Goal: Task Accomplishment & Management: Manage account settings

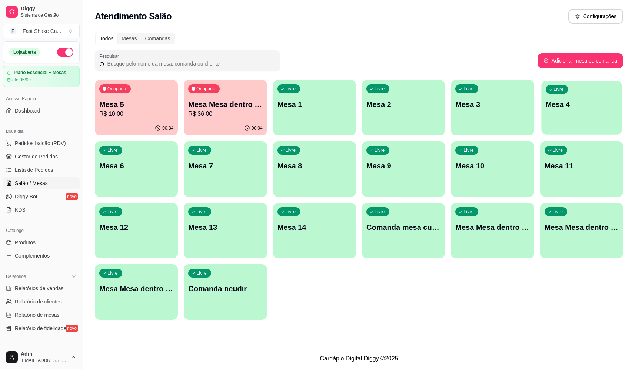
click at [549, 105] on p "Mesa 4" at bounding box center [581, 105] width 72 height 10
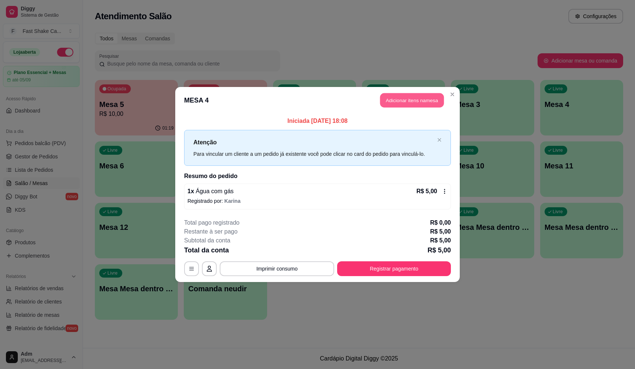
click at [416, 102] on button "Adicionar itens na mesa" at bounding box center [412, 100] width 64 height 14
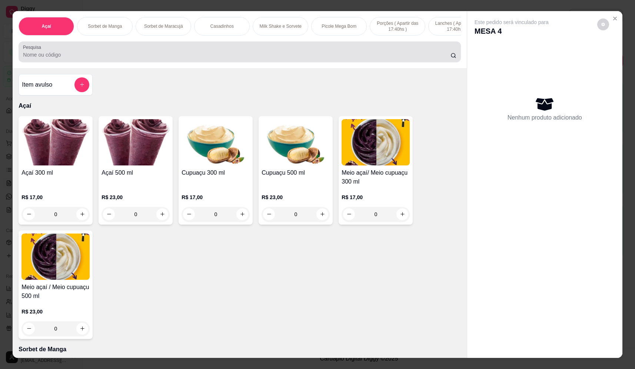
click at [198, 59] on input "Pesquisa" at bounding box center [236, 54] width 427 height 7
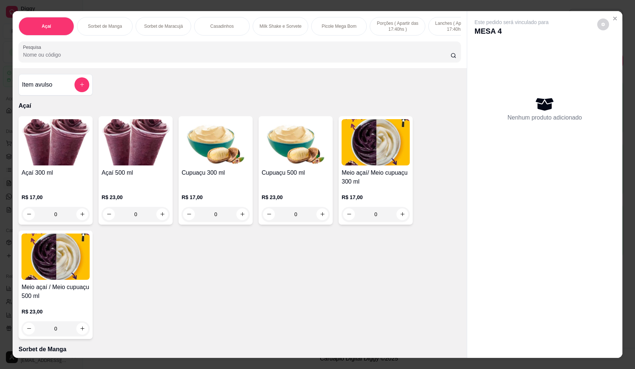
click at [185, 58] on input "Pesquisa" at bounding box center [236, 54] width 427 height 7
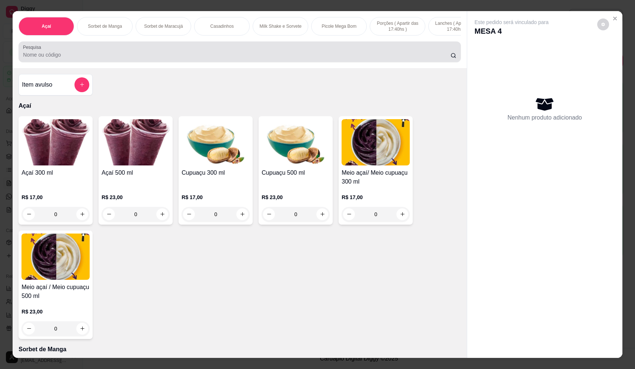
drag, startPoint x: 183, startPoint y: 54, endPoint x: 170, endPoint y: 58, distance: 14.1
click at [170, 58] on input "Pesquisa" at bounding box center [236, 54] width 427 height 7
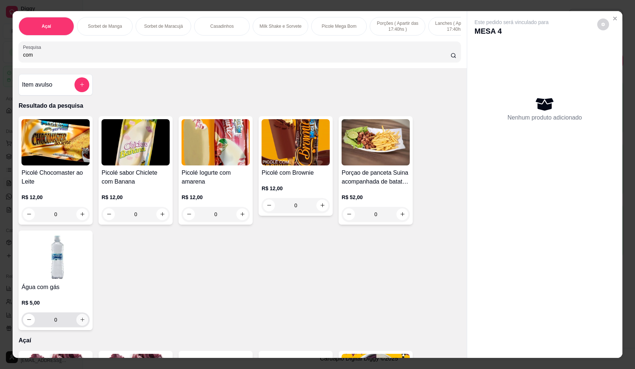
type input "com"
click at [80, 322] on icon "increase-product-quantity" at bounding box center [82, 320] width 4 height 4
type input "1"
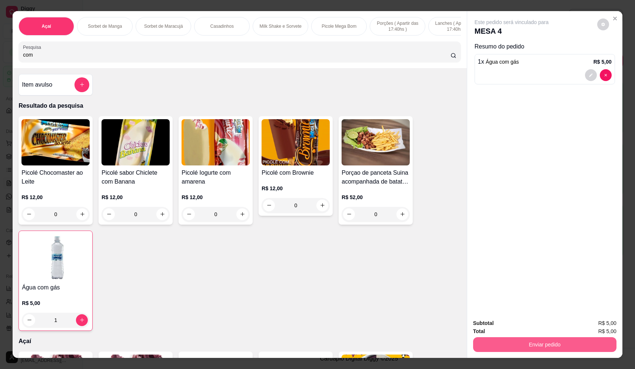
click at [518, 340] on button "Enviar pedido" at bounding box center [544, 344] width 143 height 15
click at [511, 324] on button "Não registrar e enviar pedido" at bounding box center [519, 327] width 77 height 14
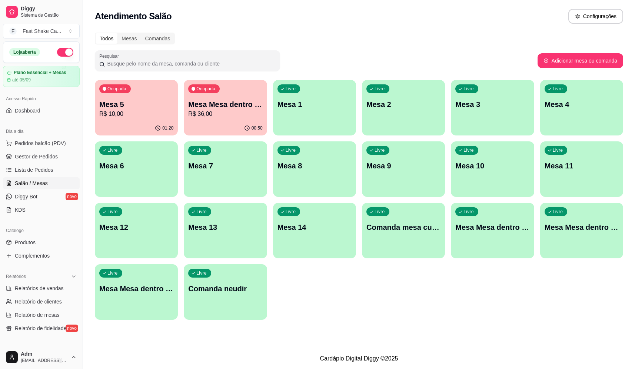
click at [207, 116] on p "R$ 36,00" at bounding box center [225, 114] width 74 height 9
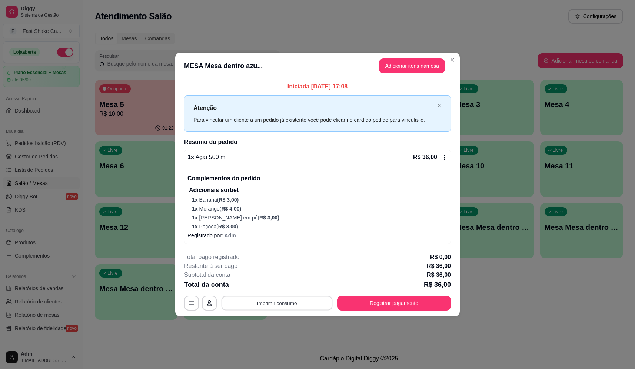
click at [292, 307] on button "Imprimir consumo" at bounding box center [276, 303] width 111 height 14
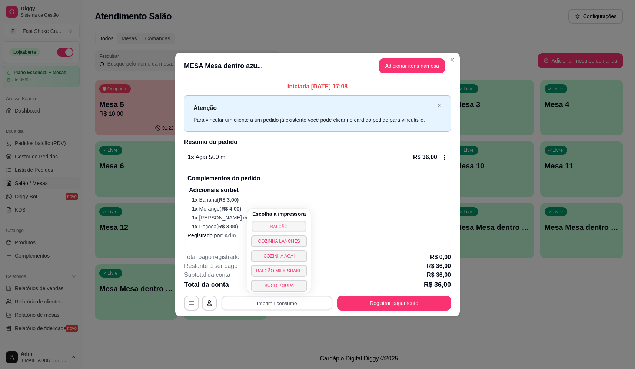
click at [294, 227] on button "BALCÃO" at bounding box center [279, 226] width 54 height 11
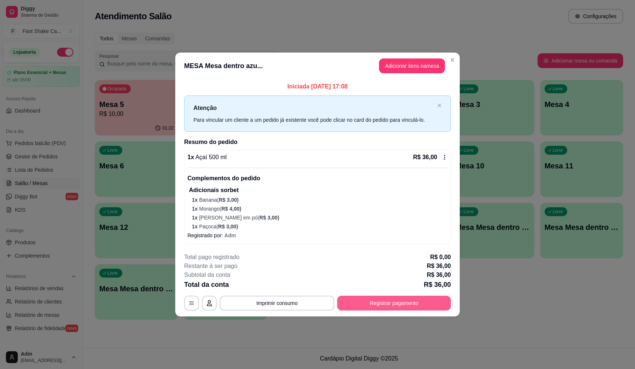
click at [401, 297] on button "Registrar pagamento" at bounding box center [394, 303] width 114 height 15
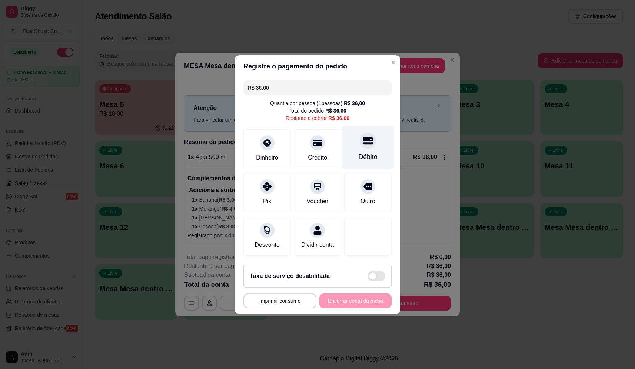
click at [370, 143] on div "Débito" at bounding box center [368, 147] width 52 height 43
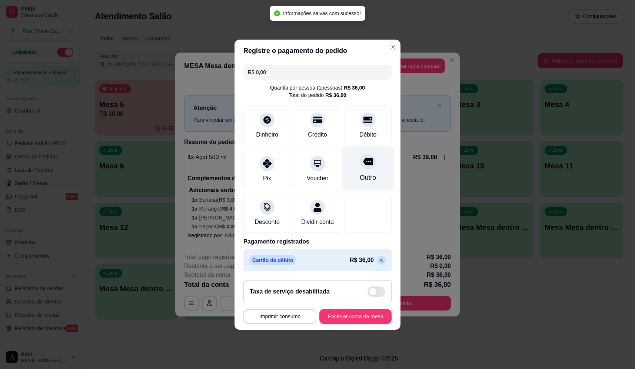
type input "R$ 0,00"
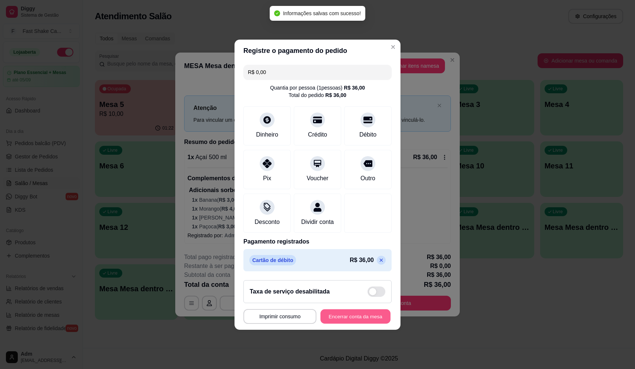
click at [360, 317] on button "Encerrar conta da mesa" at bounding box center [355, 316] width 70 height 14
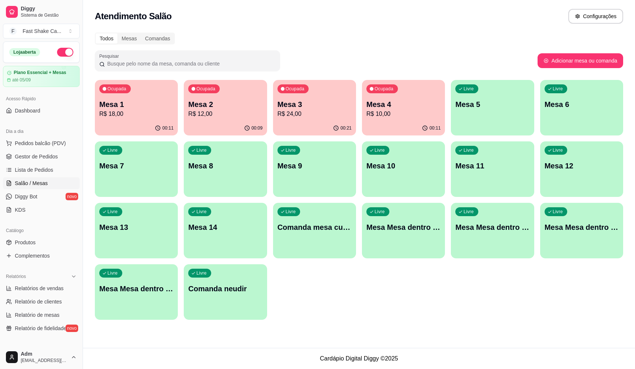
click at [239, 106] on p "Mesa 2" at bounding box center [225, 104] width 74 height 10
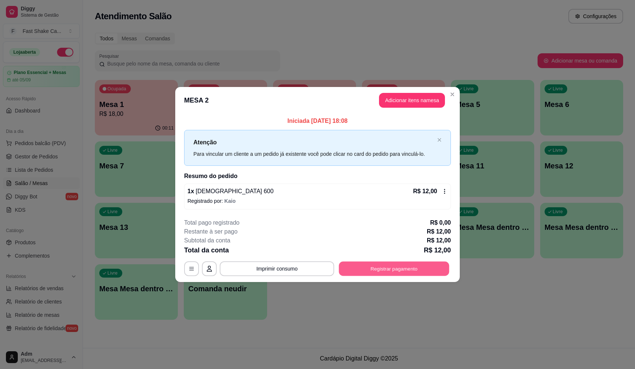
click at [388, 268] on button "Registrar pagamento" at bounding box center [394, 269] width 110 height 14
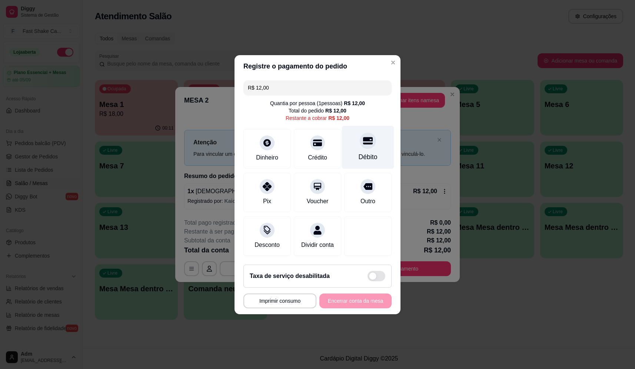
click at [367, 141] on icon at bounding box center [368, 141] width 10 height 10
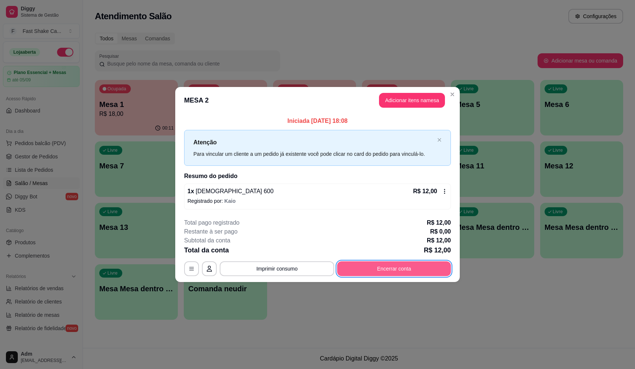
click at [366, 270] on button "Encerrar conta" at bounding box center [394, 268] width 114 height 15
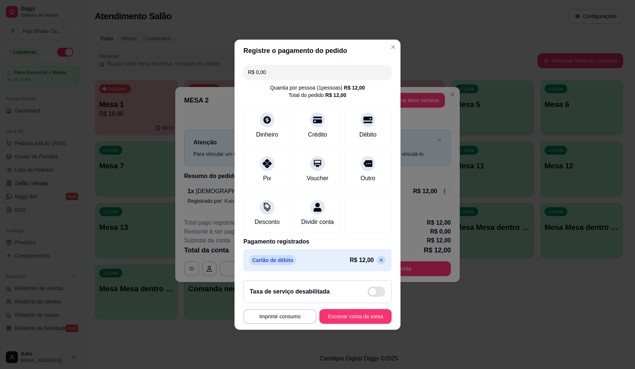
click at [378, 260] on div "Cartão de débito R$ 12,00" at bounding box center [317, 260] width 136 height 10
click at [378, 263] on icon at bounding box center [381, 260] width 6 height 6
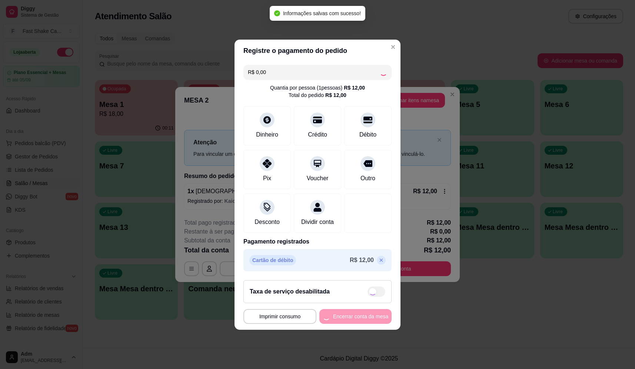
type input "R$ 12,00"
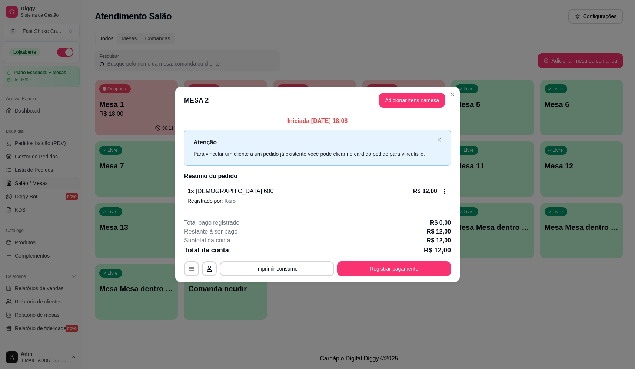
drag, startPoint x: 423, startPoint y: 114, endPoint x: 422, endPoint y: 109, distance: 4.8
click at [423, 113] on section "**********" at bounding box center [317, 184] width 284 height 195
click at [422, 107] on button "Adicionar itens na mesa" at bounding box center [412, 100] width 66 height 15
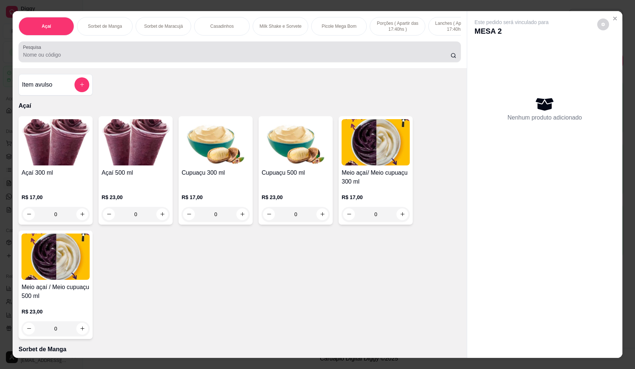
click at [184, 59] on input "Pesquisa" at bounding box center [236, 54] width 427 height 7
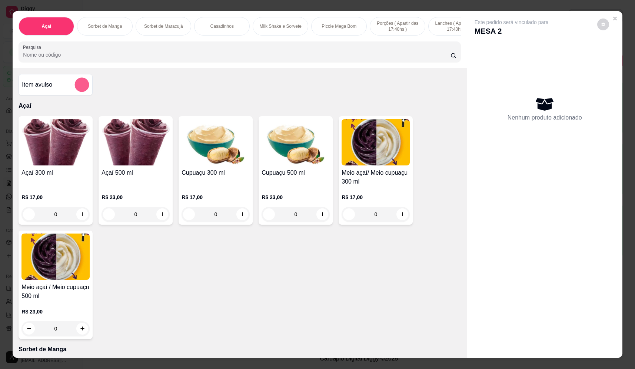
click at [80, 83] on button "add-separate-item" at bounding box center [82, 85] width 14 height 14
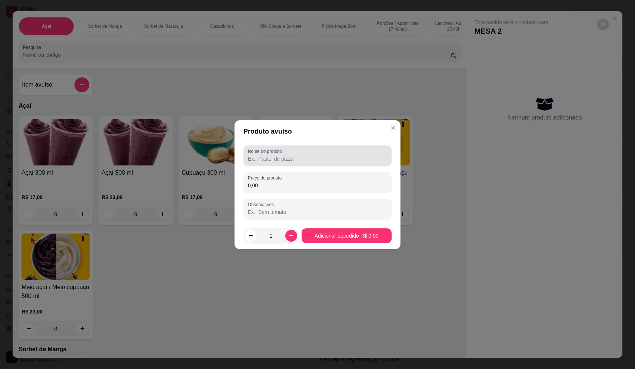
drag, startPoint x: 330, startPoint y: 161, endPoint x: 322, endPoint y: 162, distance: 7.9
click at [329, 160] on input "Nome do produto" at bounding box center [317, 158] width 139 height 7
type input "sorvete"
drag, startPoint x: 308, startPoint y: 184, endPoint x: 303, endPoint y: 185, distance: 5.2
click at [308, 184] on input "0,00" at bounding box center [317, 185] width 139 height 7
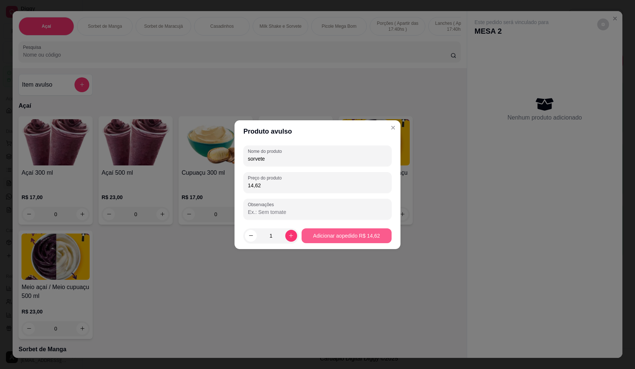
type input "14,62"
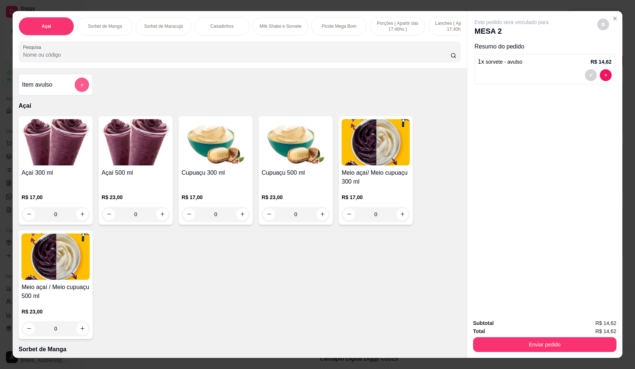
click at [82, 88] on icon "add-separate-item" at bounding box center [82, 85] width 6 height 6
click at [277, 161] on input "Nome do produto" at bounding box center [317, 158] width 139 height 7
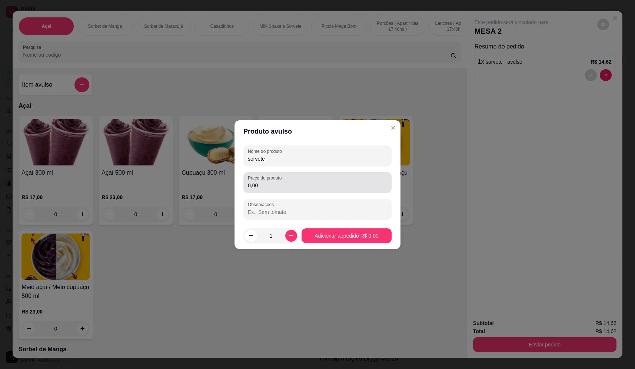
type input "sorvete"
click at [314, 182] on input "0,00" at bounding box center [317, 185] width 139 height 7
type input "10,54"
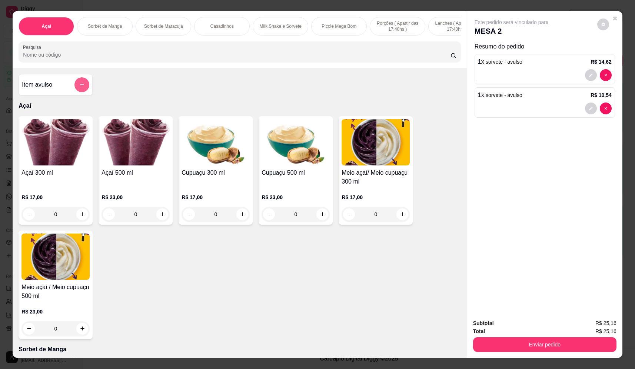
click at [79, 87] on icon "add-separate-item" at bounding box center [82, 85] width 6 height 6
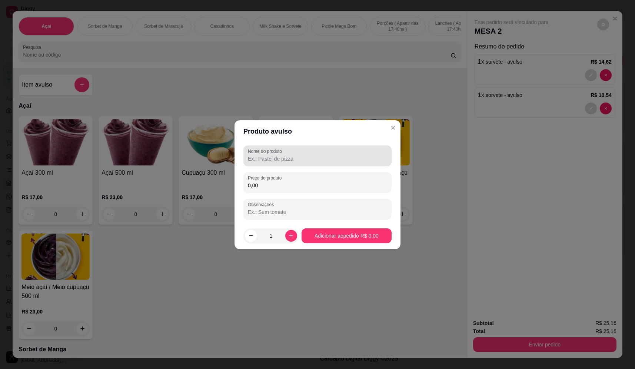
drag, startPoint x: 297, startPoint y: 154, endPoint x: 274, endPoint y: 159, distance: 23.1
click at [297, 154] on div at bounding box center [317, 155] width 139 height 15
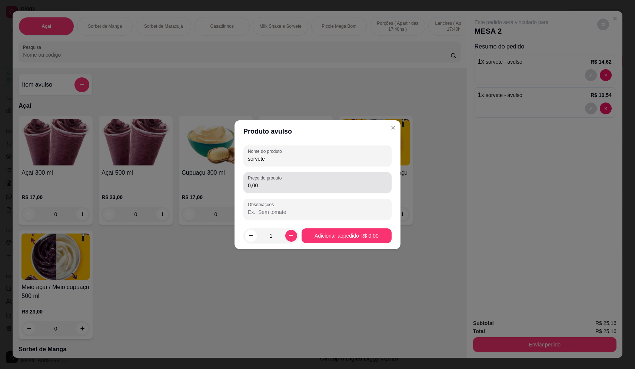
click at [273, 186] on input "0,00" at bounding box center [317, 185] width 139 height 7
drag, startPoint x: 281, startPoint y: 160, endPoint x: 221, endPoint y: 152, distance: 60.5
click at [221, 152] on div "Produto avulso Nome do produto sorvete Preço do produto 0,00 Observações 1 Adic…" at bounding box center [317, 184] width 635 height 369
type input "doritos"
click at [265, 191] on div "Preço do produto 0,00" at bounding box center [317, 182] width 148 height 21
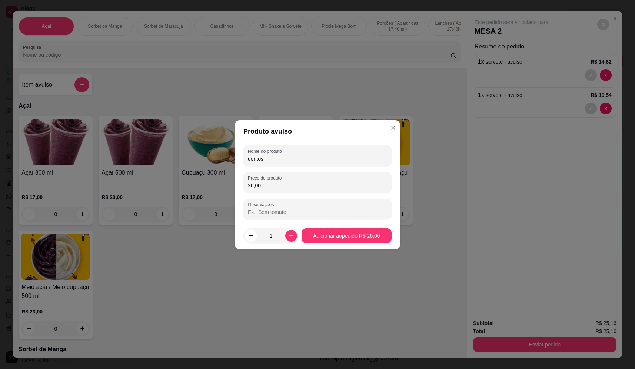
type input "26,00"
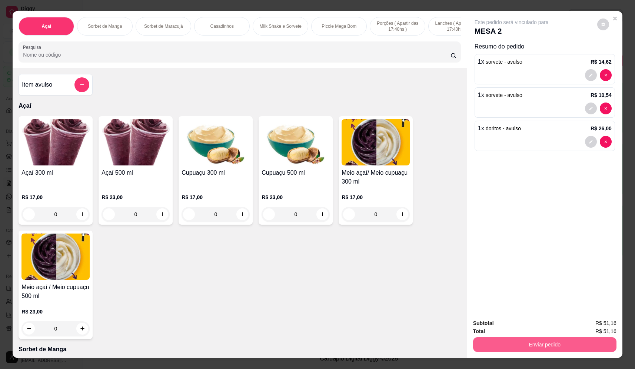
click at [563, 340] on button "Enviar pedido" at bounding box center [544, 344] width 143 height 15
click at [540, 324] on button "Não registrar e enviar pedido" at bounding box center [519, 327] width 77 height 14
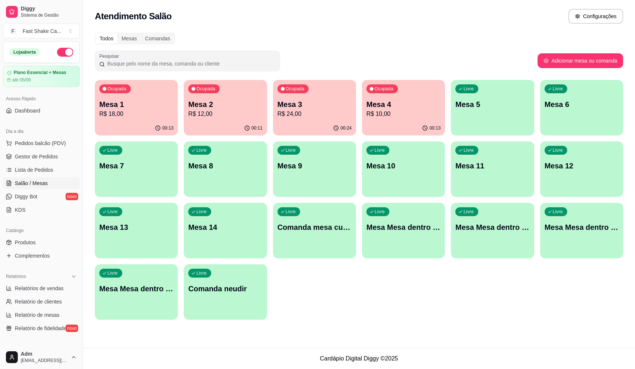
click at [128, 102] on p "Mesa 1" at bounding box center [136, 104] width 74 height 10
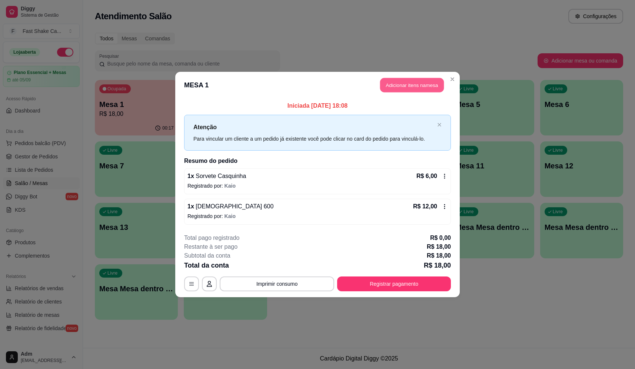
click at [426, 84] on button "Adicionar itens na mesa" at bounding box center [412, 85] width 64 height 14
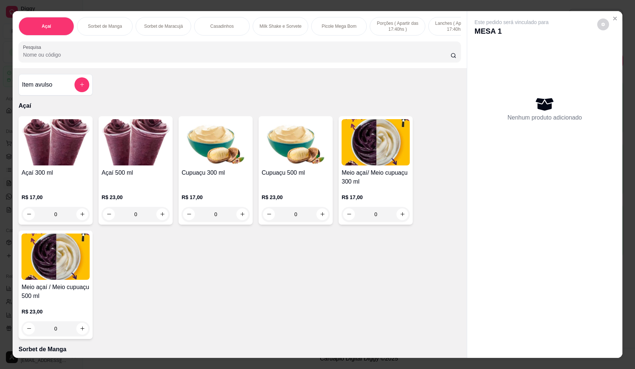
click at [70, 89] on div "Item avulso" at bounding box center [55, 84] width 67 height 15
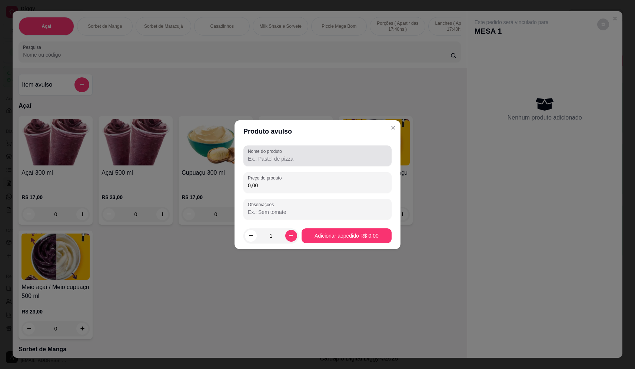
drag, startPoint x: 280, startPoint y: 164, endPoint x: 281, endPoint y: 157, distance: 7.8
click at [282, 160] on div "Nome do produto" at bounding box center [317, 156] width 148 height 21
type input "sorvete"
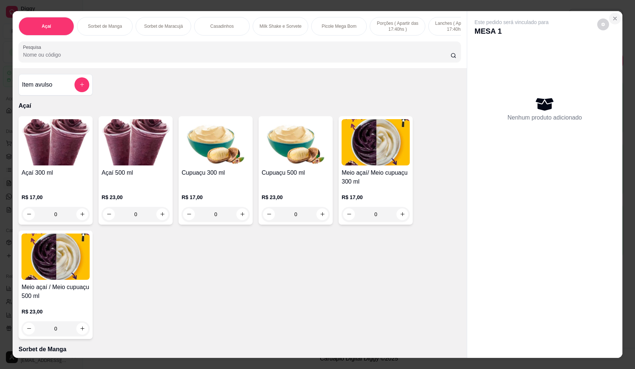
click at [612, 19] on icon "Close" at bounding box center [615, 19] width 6 height 6
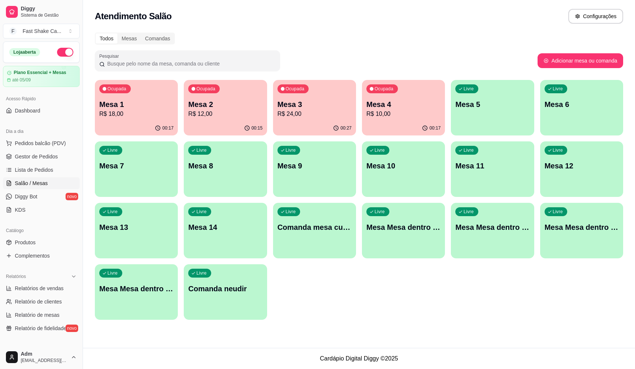
click at [402, 122] on div "00:17" at bounding box center [403, 128] width 83 height 14
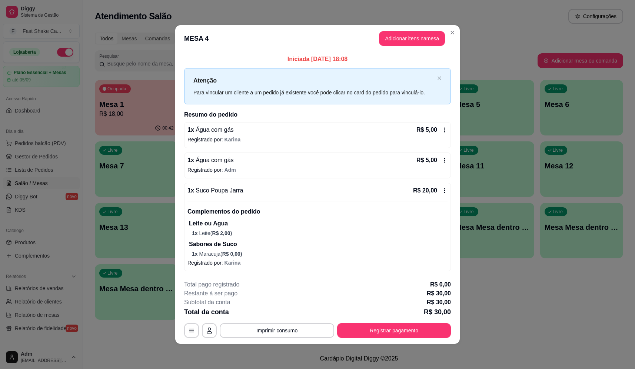
click at [237, 251] on div "Sabores de Suco 1 x Maracuja ( R$ 0,00 )" at bounding box center [318, 249] width 258 height 18
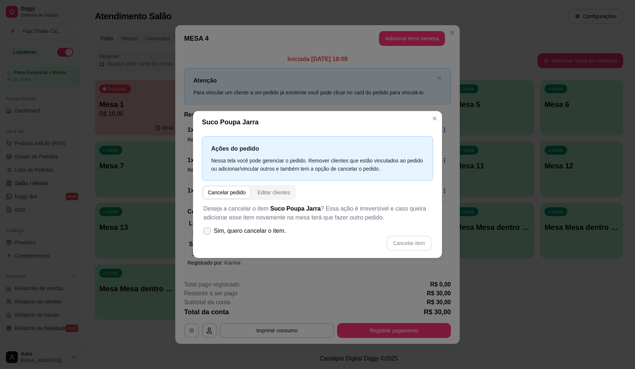
click at [240, 234] on span "Sim, quero cancelar o item." at bounding box center [250, 231] width 72 height 9
click at [208, 234] on input "Sim, quero cancelar o item." at bounding box center [205, 234] width 5 height 5
checkbox input "true"
click at [415, 238] on button "Cancelar item" at bounding box center [408, 243] width 45 height 15
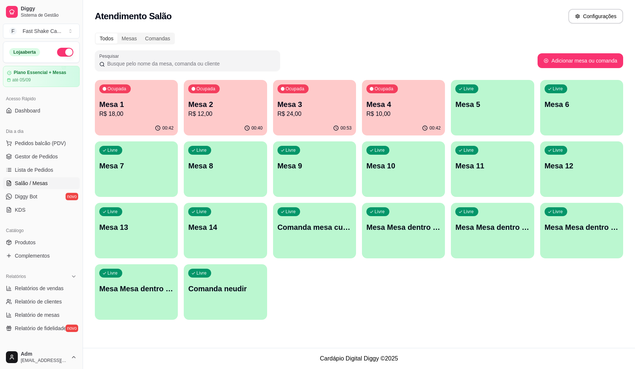
click at [555, 296] on div "Ocupada Mesa 1 R$ 18,00 00:42 Ocupada Mesa 2 R$ 12,00 00:40 Ocupada Mesa 3 R$ 2…" at bounding box center [359, 200] width 528 height 240
click at [41, 144] on span "Pedidos balcão (PDV)" at bounding box center [40, 143] width 51 height 7
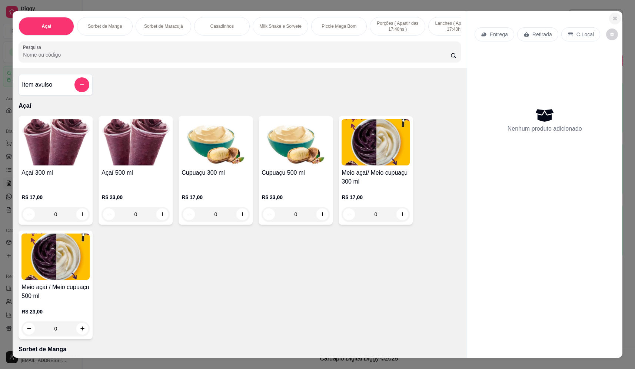
click at [612, 19] on icon "Close" at bounding box center [615, 19] width 6 height 6
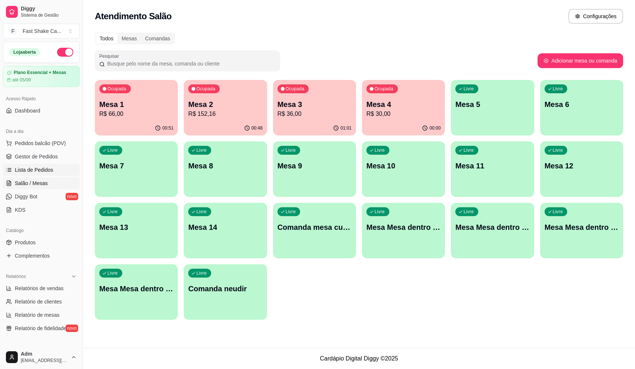
click at [36, 169] on span "Lista de Pedidos" at bounding box center [34, 169] width 39 height 7
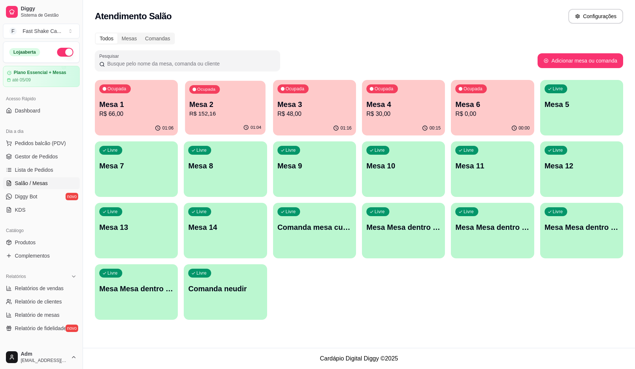
click at [226, 116] on p "R$ 152,16" at bounding box center [225, 114] width 72 height 9
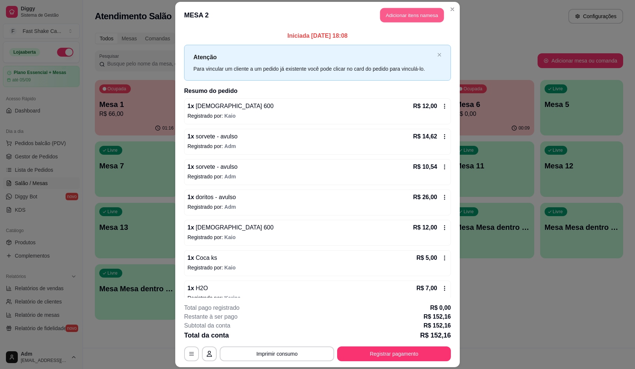
click at [430, 15] on button "Adicionar itens na mesa" at bounding box center [412, 15] width 64 height 14
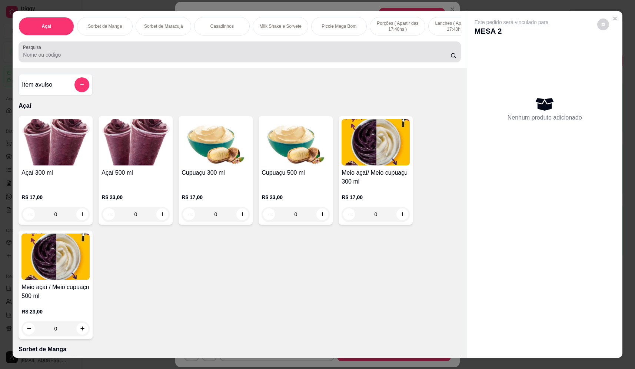
click at [194, 50] on div at bounding box center [239, 51] width 433 height 15
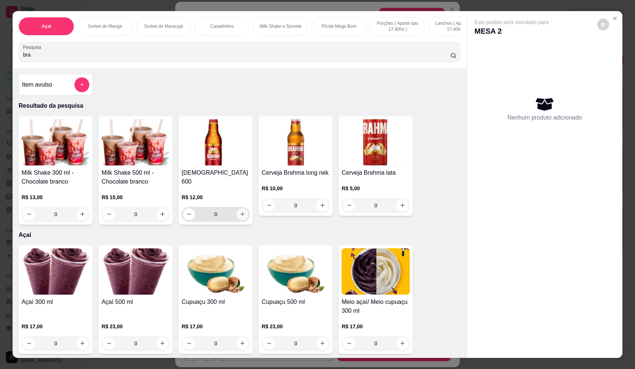
type input "bra"
click at [241, 212] on icon "increase-product-quantity" at bounding box center [243, 214] width 6 height 6
type input "1"
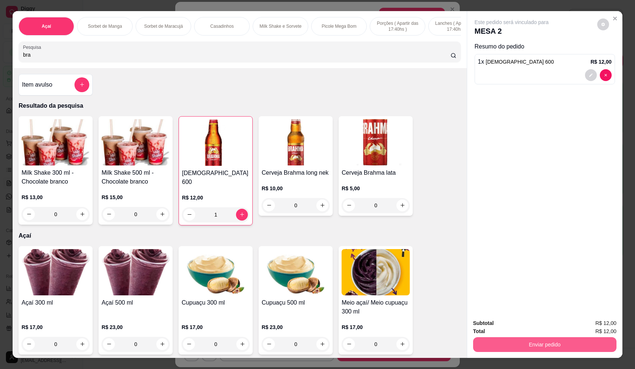
click at [485, 342] on button "Enviar pedido" at bounding box center [544, 344] width 143 height 15
click at [492, 326] on button "Não registrar e enviar pedido" at bounding box center [519, 327] width 75 height 14
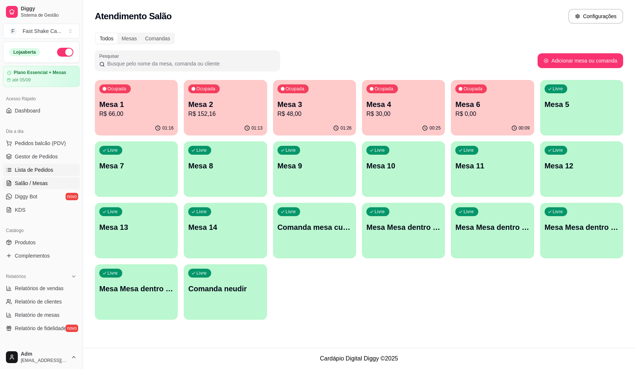
click at [45, 167] on span "Lista de Pedidos" at bounding box center [34, 169] width 39 height 7
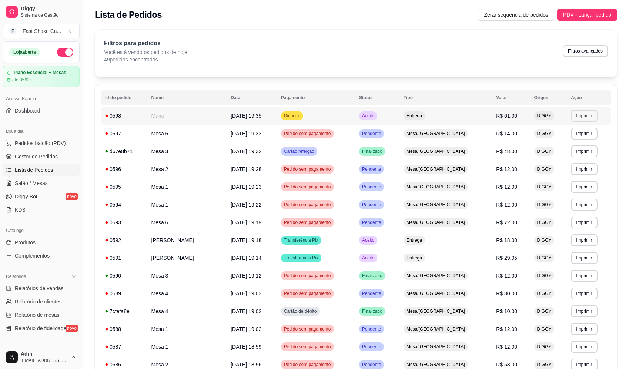
click at [582, 119] on button "Imprimir" at bounding box center [584, 116] width 26 height 12
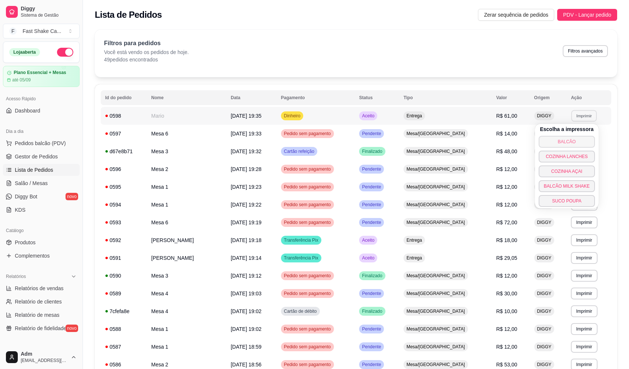
click at [570, 143] on button "BALCÃO" at bounding box center [567, 142] width 56 height 12
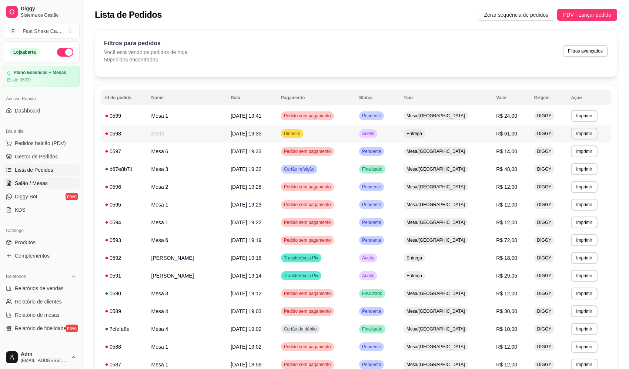
click at [39, 181] on span "Salão / Mesas" at bounding box center [31, 183] width 33 height 7
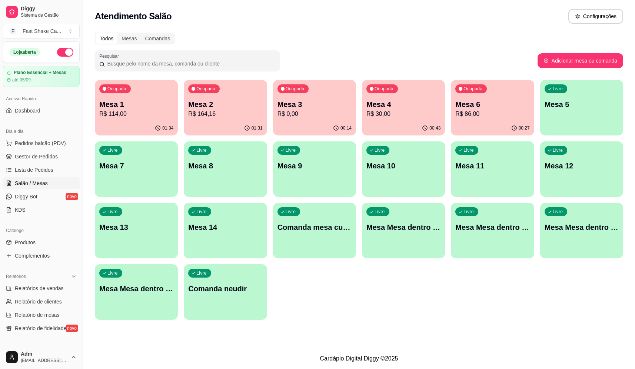
click at [401, 97] on div "Ocupada Mesa 4 R$ 30,00" at bounding box center [403, 100] width 83 height 41
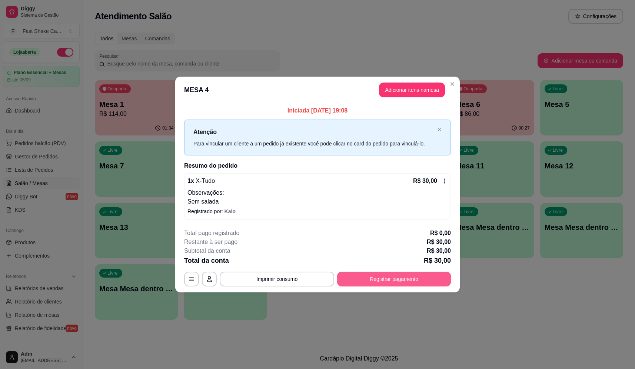
click at [417, 281] on button "Registrar pagamento" at bounding box center [394, 279] width 114 height 15
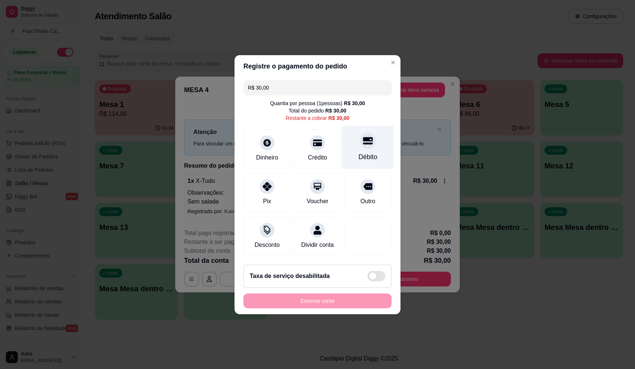
click at [363, 137] on icon at bounding box center [368, 140] width 10 height 7
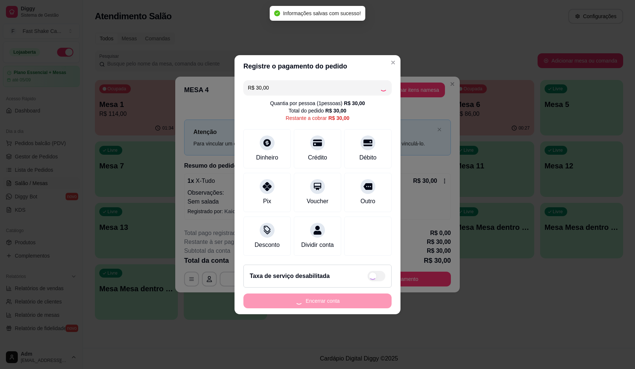
type input "R$ 0,00"
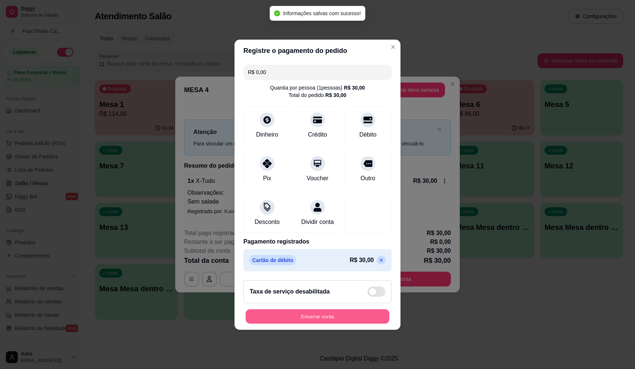
click at [329, 317] on button "Encerrar conta" at bounding box center [318, 316] width 144 height 14
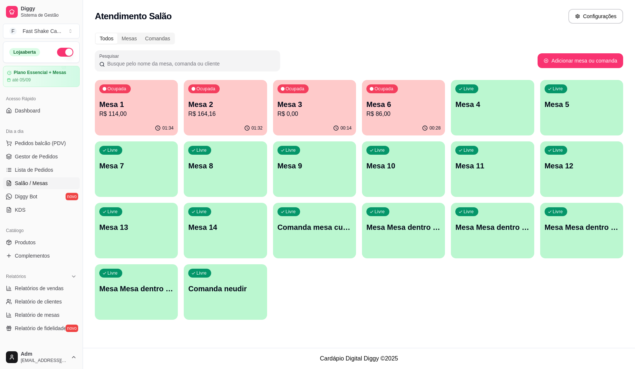
click at [293, 116] on p "R$ 0,00" at bounding box center [314, 114] width 74 height 9
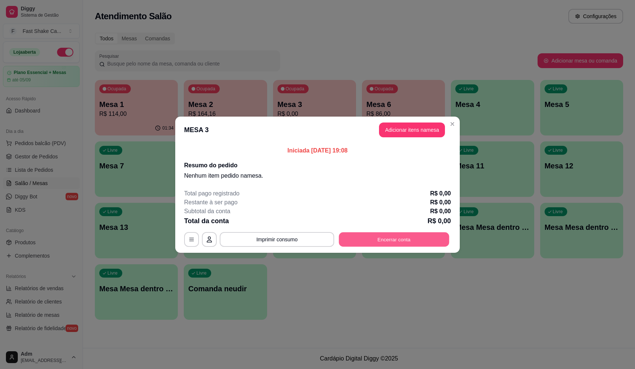
click at [389, 240] on button "Encerrar conta" at bounding box center [394, 239] width 110 height 14
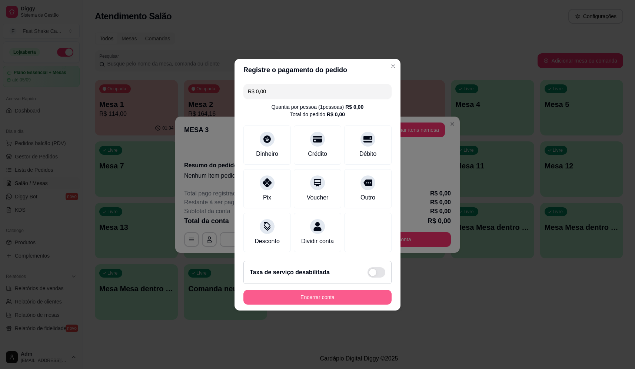
click at [365, 300] on button "Encerrar conta" at bounding box center [317, 297] width 148 height 15
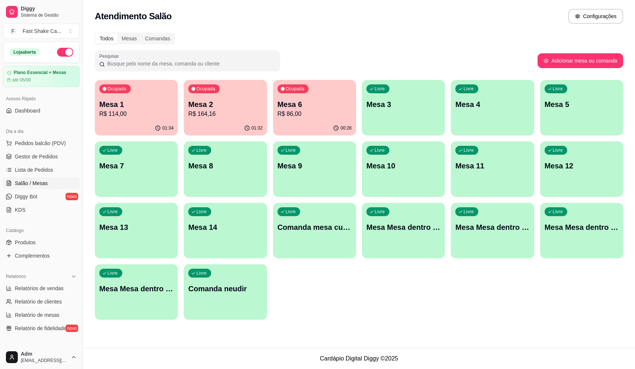
click at [497, 107] on p "Mesa 4" at bounding box center [492, 104] width 74 height 10
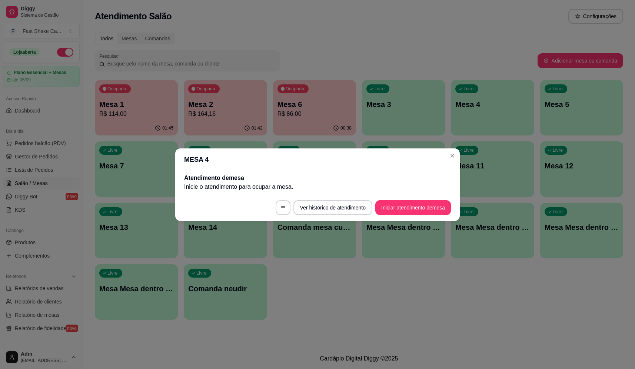
click at [408, 207] on button "Iniciar atendimento de mesa" at bounding box center [413, 207] width 76 height 15
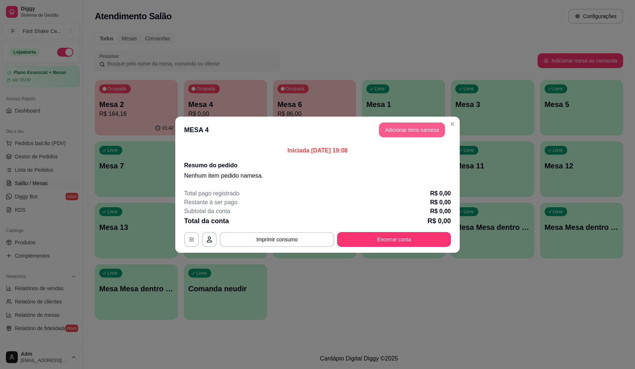
click at [415, 136] on button "Adicionar itens na mesa" at bounding box center [412, 130] width 66 height 15
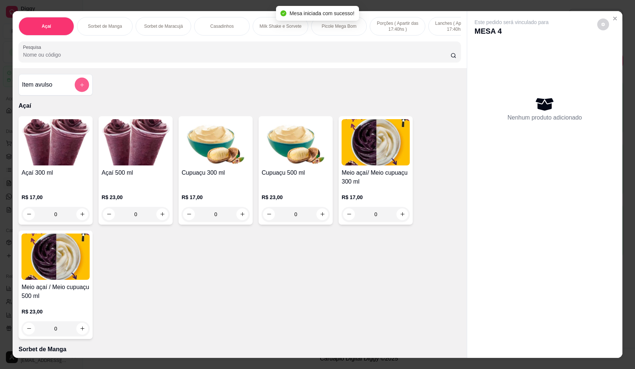
click at [76, 89] on button "add-separate-item" at bounding box center [82, 85] width 14 height 14
click at [272, 157] on input "Nome do produto" at bounding box center [317, 158] width 139 height 7
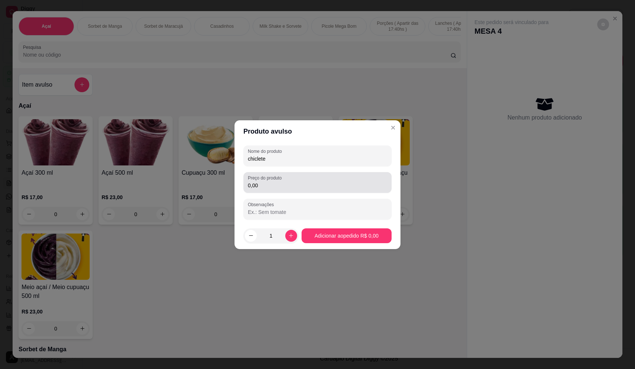
type input "chiclete"
click at [262, 186] on input "0,00" at bounding box center [317, 185] width 139 height 7
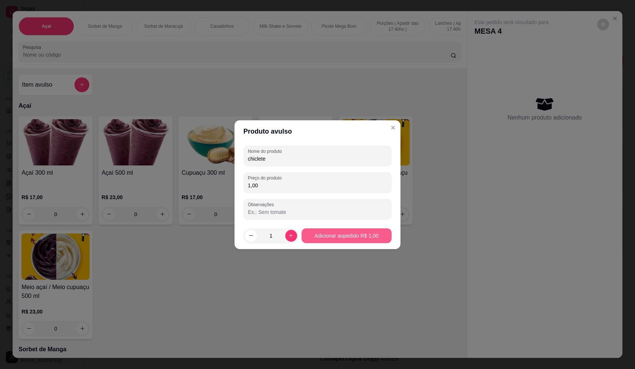
type input "1,00"
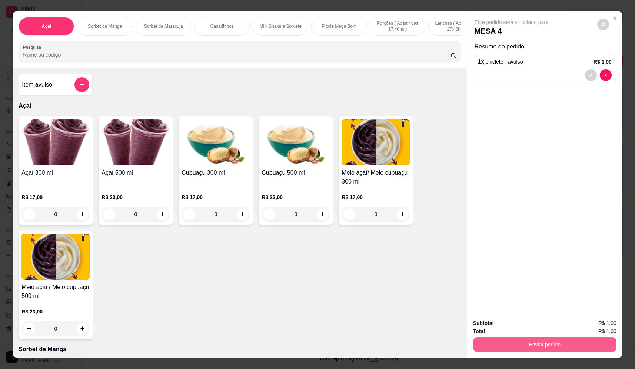
click at [564, 350] on button "Enviar pedido" at bounding box center [544, 344] width 143 height 15
click at [549, 322] on button "Não registrar e enviar pedido" at bounding box center [519, 327] width 75 height 14
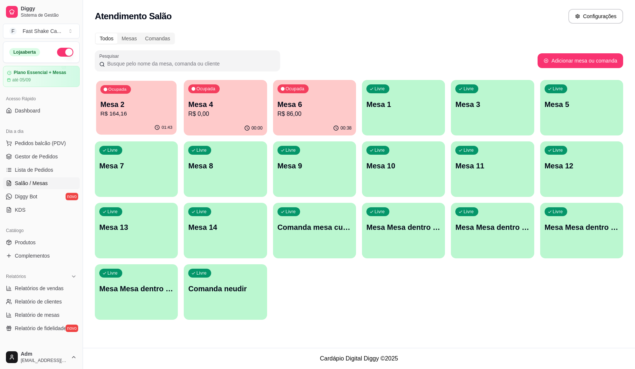
click at [140, 101] on p "Mesa 2" at bounding box center [136, 105] width 72 height 10
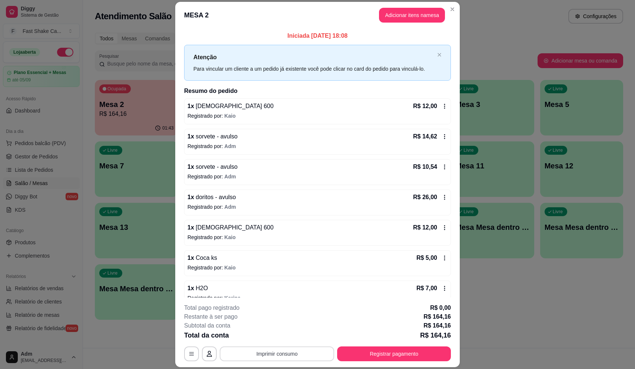
click at [303, 358] on button "Imprimir consumo" at bounding box center [277, 354] width 114 height 15
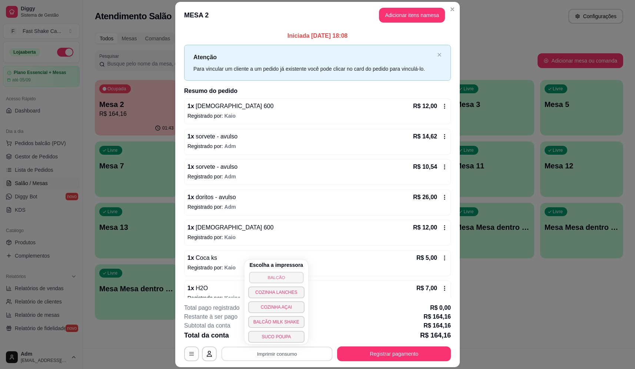
click at [289, 283] on button "BALCÃO" at bounding box center [276, 277] width 54 height 11
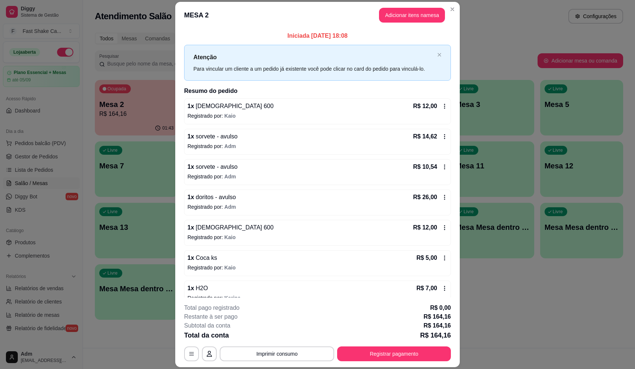
click at [398, 345] on div "**********" at bounding box center [317, 333] width 267 height 58
click at [397, 354] on button "Registrar pagamento" at bounding box center [394, 354] width 110 height 14
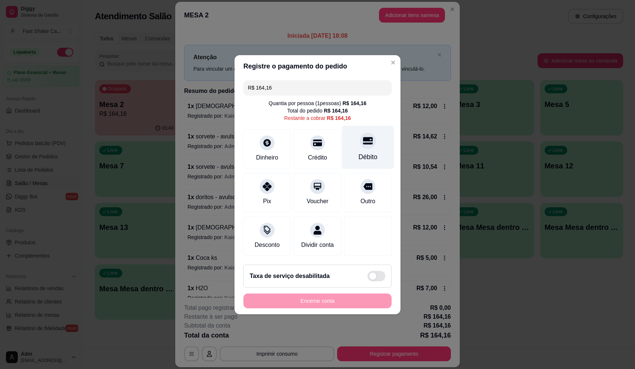
click at [364, 137] on icon at bounding box center [368, 140] width 10 height 7
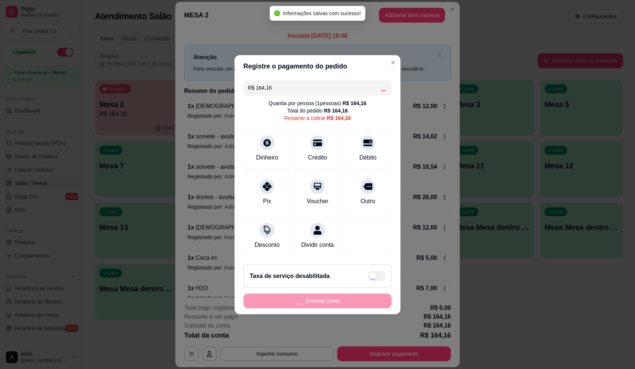
type input "R$ 0,00"
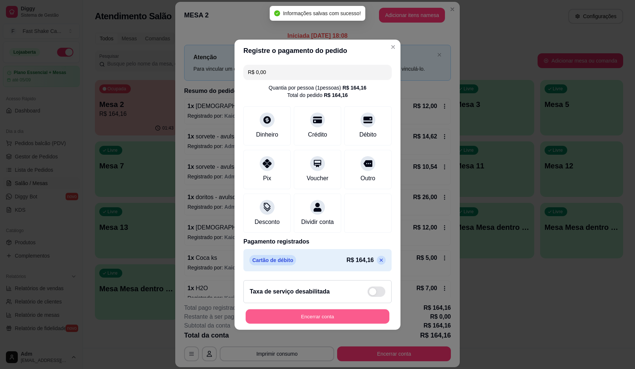
click at [354, 324] on button "Encerrar conta" at bounding box center [318, 316] width 144 height 14
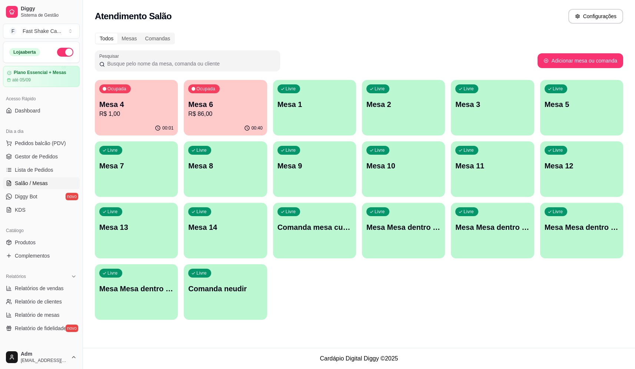
click at [230, 111] on p "R$ 86,00" at bounding box center [225, 114] width 74 height 9
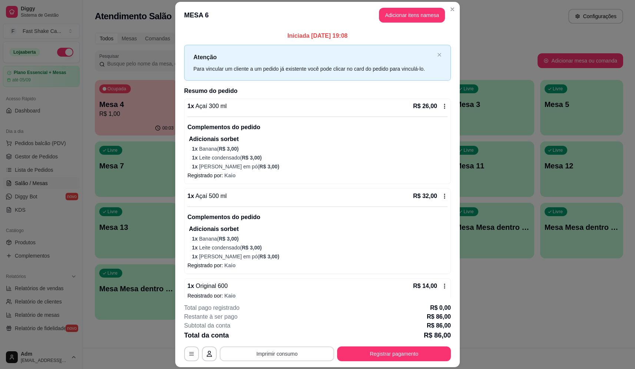
click at [284, 352] on button "Imprimir consumo" at bounding box center [277, 354] width 114 height 15
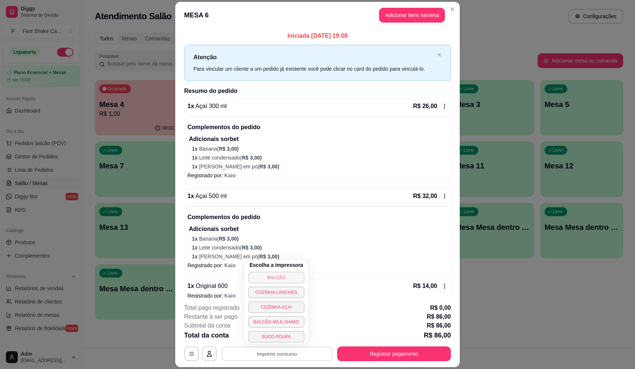
click at [284, 276] on button "BALCÃO" at bounding box center [276, 278] width 56 height 12
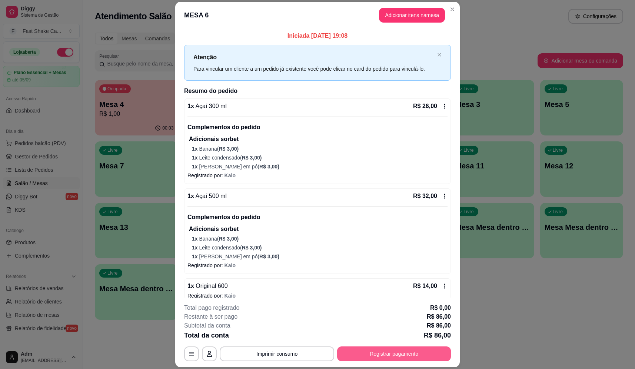
click at [405, 360] on button "Registrar pagamento" at bounding box center [394, 354] width 114 height 15
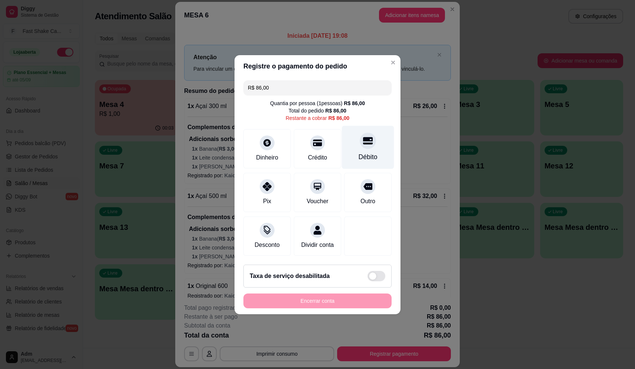
click at [365, 130] on div "Débito" at bounding box center [368, 147] width 52 height 43
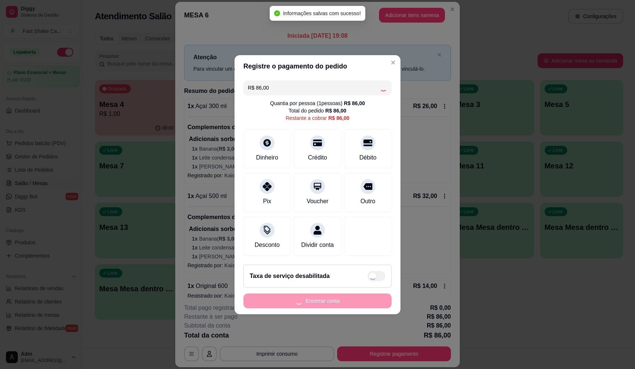
type input "R$ 0,00"
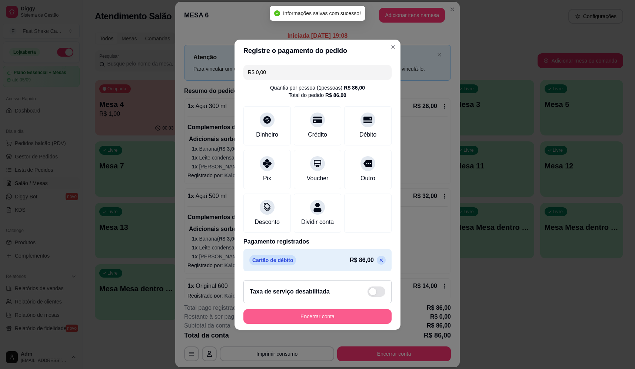
click at [361, 324] on button "Encerrar conta" at bounding box center [317, 316] width 148 height 15
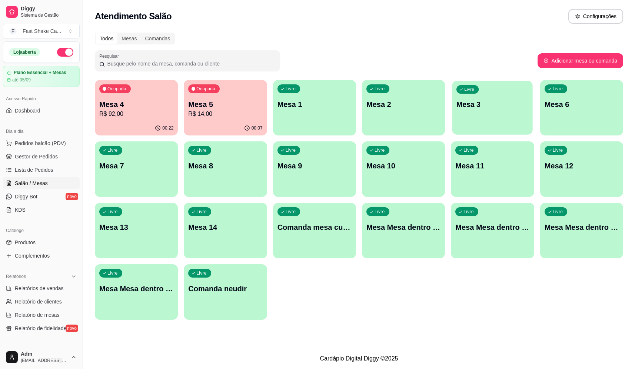
click at [466, 113] on div "Livre Mesa 3" at bounding box center [492, 103] width 81 height 45
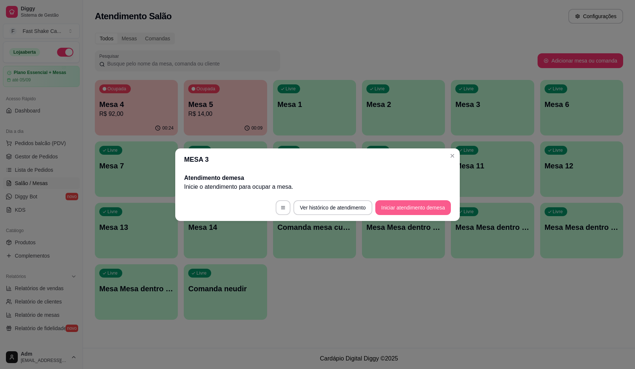
click at [406, 210] on button "Iniciar atendimento de mesa" at bounding box center [413, 207] width 76 height 15
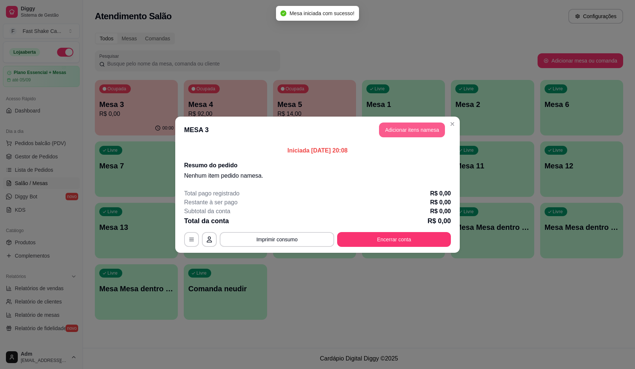
click at [421, 131] on button "Adicionar itens na mesa" at bounding box center [412, 130] width 66 height 15
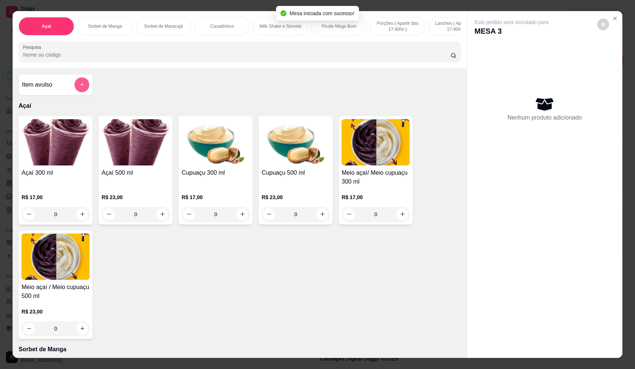
click at [82, 87] on icon "add-separate-item" at bounding box center [82, 85] width 6 height 6
click at [322, 147] on div "Nome do produto" at bounding box center [317, 155] width 148 height 21
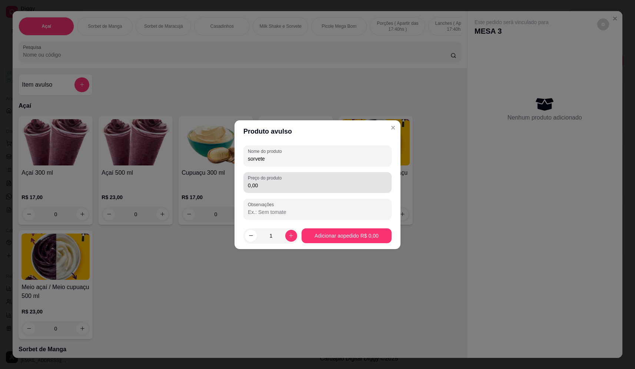
type input "sorvete"
click at [291, 188] on input "0,00" at bounding box center [317, 185] width 139 height 7
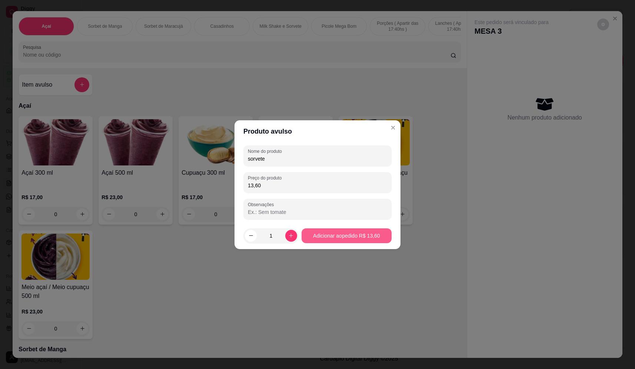
type input "13,60"
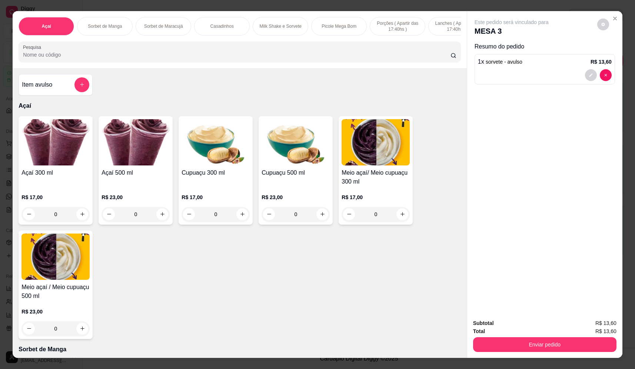
click at [88, 96] on div "Item avulso" at bounding box center [56, 84] width 74 height 21
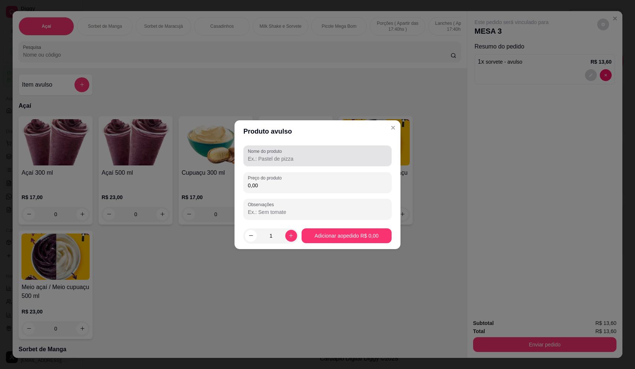
click at [311, 157] on input "Nome do produto" at bounding box center [317, 158] width 139 height 7
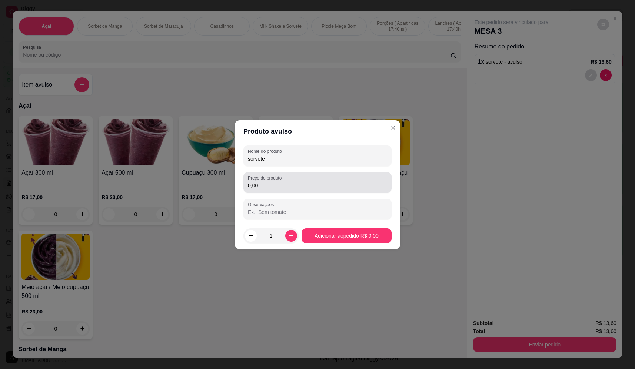
type input "sorvete"
click at [286, 181] on div "0,00" at bounding box center [317, 182] width 139 height 15
type input "22,78"
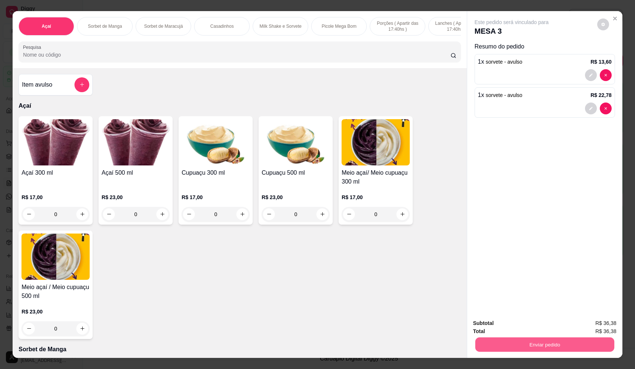
click at [563, 351] on button "Enviar pedido" at bounding box center [544, 345] width 139 height 14
click at [534, 333] on button "Não registrar e enviar pedido" at bounding box center [519, 327] width 77 height 14
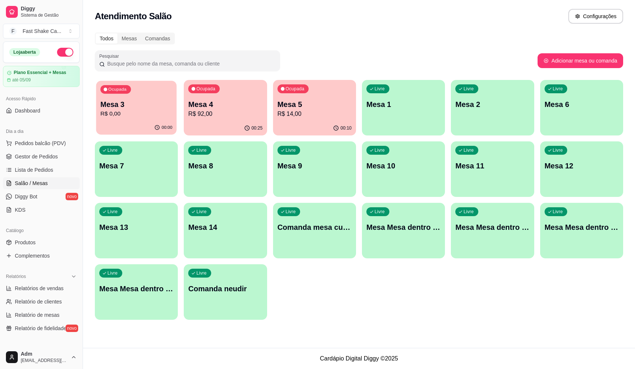
click at [120, 104] on p "Mesa 3" at bounding box center [136, 105] width 72 height 10
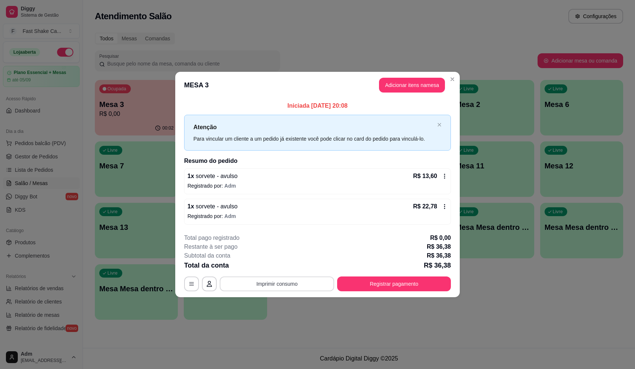
click at [293, 285] on button "Imprimir consumo" at bounding box center [277, 284] width 114 height 15
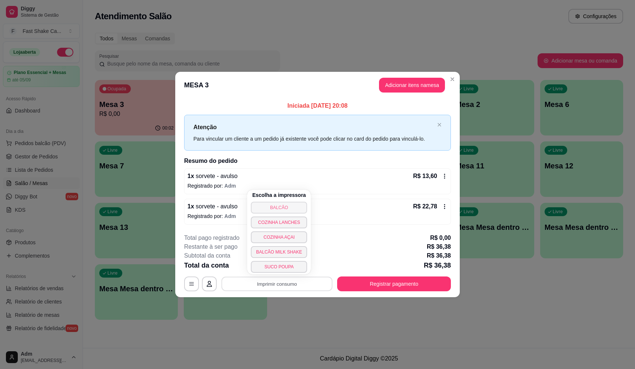
click at [277, 210] on button "BALCÃO" at bounding box center [279, 208] width 56 height 12
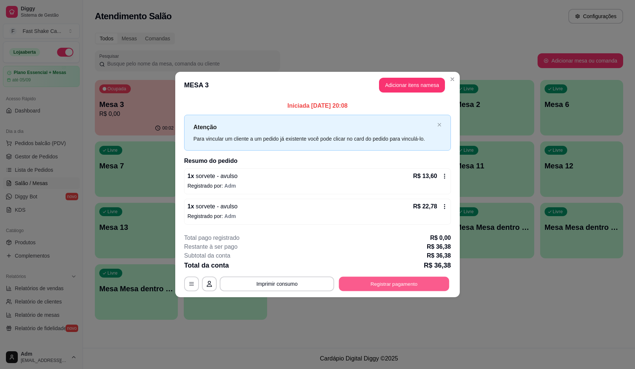
click at [392, 284] on button "Registrar pagamento" at bounding box center [394, 284] width 110 height 14
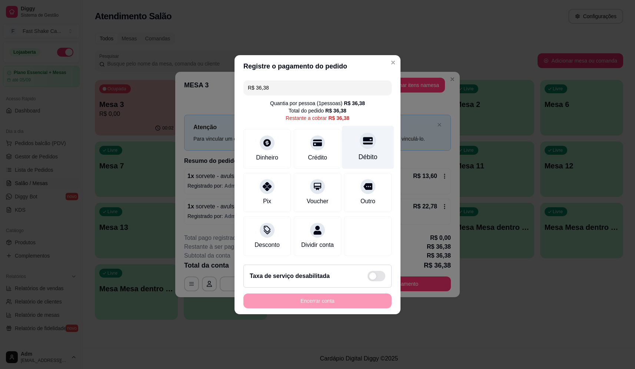
click at [369, 152] on div "Débito" at bounding box center [367, 157] width 19 height 10
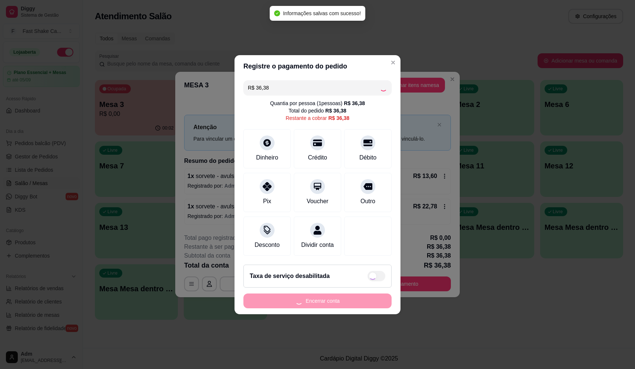
type input "R$ 0,00"
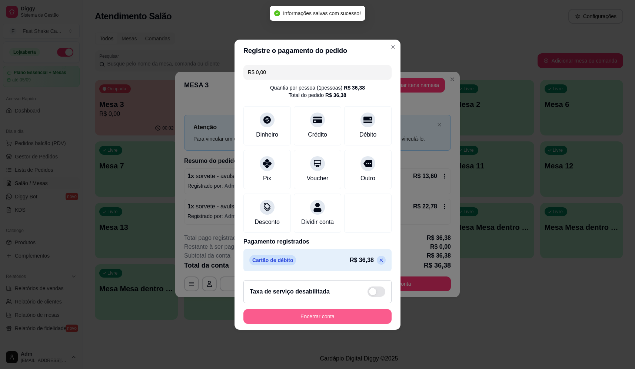
click at [322, 317] on button "Encerrar conta" at bounding box center [317, 316] width 148 height 15
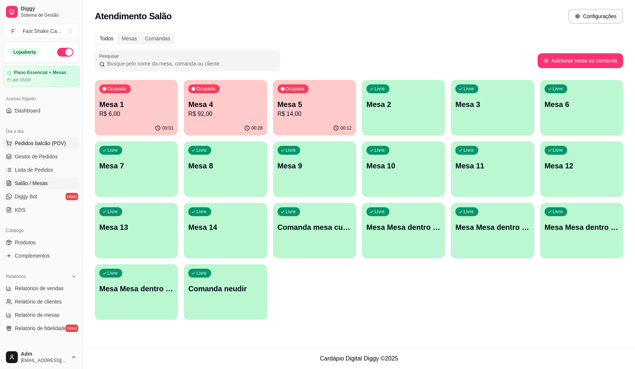
click at [59, 141] on span "Pedidos balcão (PDV)" at bounding box center [40, 143] width 51 height 7
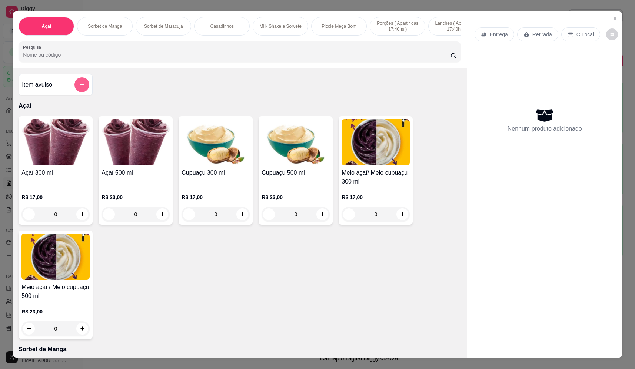
click at [74, 89] on button "add-separate-item" at bounding box center [81, 84] width 15 height 15
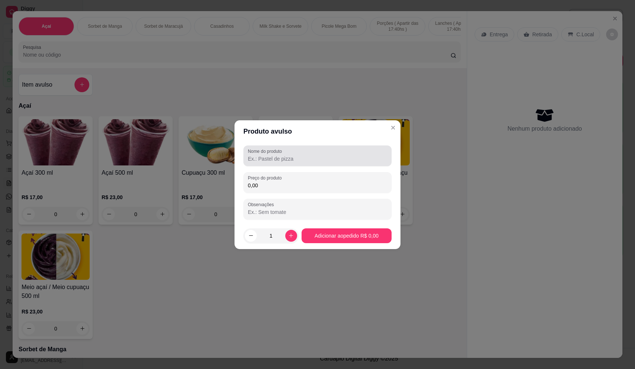
click at [285, 157] on input "Nome do produto" at bounding box center [317, 158] width 139 height 7
drag, startPoint x: 344, startPoint y: 155, endPoint x: 321, endPoint y: 161, distance: 23.4
click at [343, 155] on input "Nome do produto" at bounding box center [317, 158] width 139 height 7
type input "s"
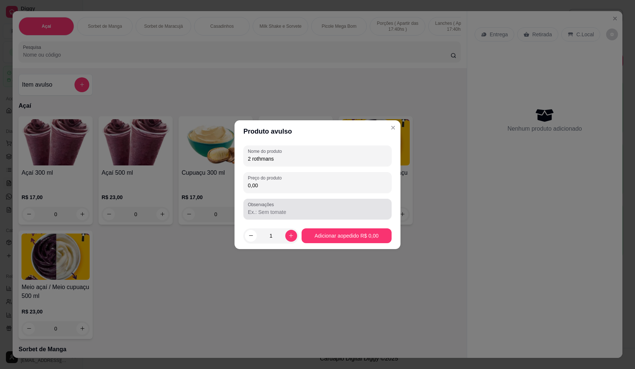
type input "2 rothmans"
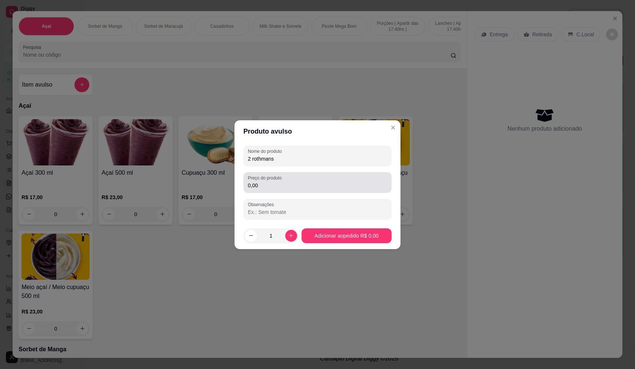
click at [347, 180] on div "0,00" at bounding box center [317, 182] width 139 height 15
type input "26,00"
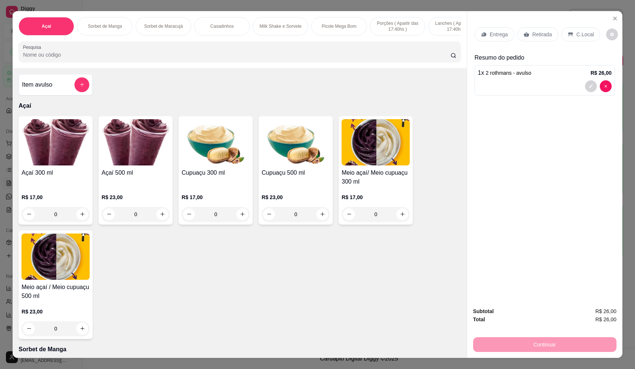
click at [482, 39] on div "Entrega" at bounding box center [494, 34] width 40 height 14
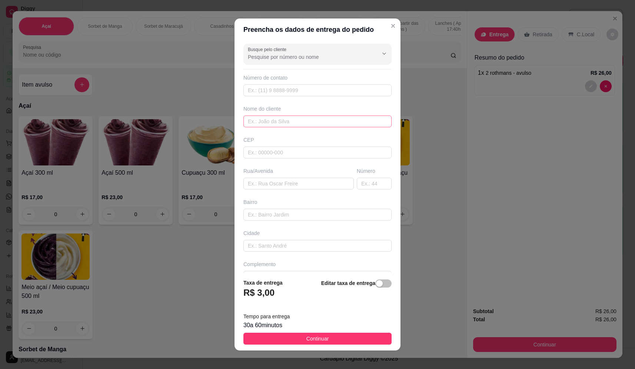
drag, startPoint x: 291, startPoint y: 107, endPoint x: 293, endPoint y: 115, distance: 8.5
click at [291, 108] on div "Nome do cliente" at bounding box center [317, 108] width 148 height 7
click at [293, 116] on input "text" at bounding box center [317, 122] width 148 height 12
type input "marcio"
click at [304, 182] on input "text" at bounding box center [298, 184] width 110 height 12
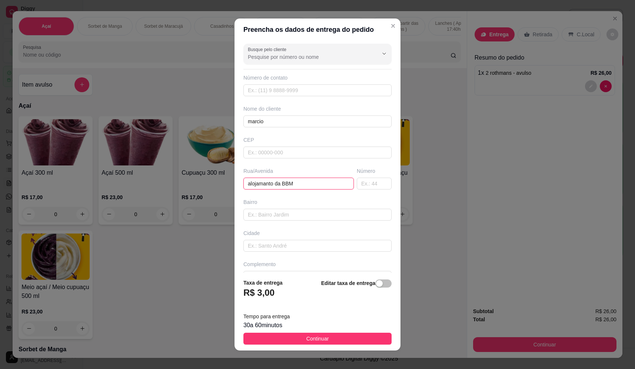
type input "alojamanto da BBM"
click at [358, 333] on footer "Taxa de entrega R$ 3,00 Editar taxa de entrega Tempo para entrega 30 a 60 minut…" at bounding box center [317, 312] width 166 height 78
click at [363, 337] on button "Continuar" at bounding box center [317, 339] width 148 height 12
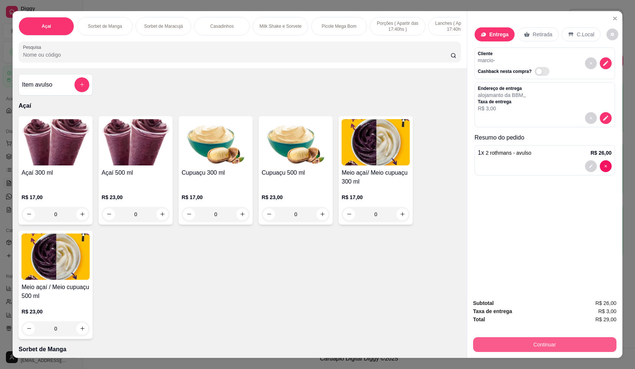
click at [558, 348] on button "Continuar" at bounding box center [544, 344] width 143 height 15
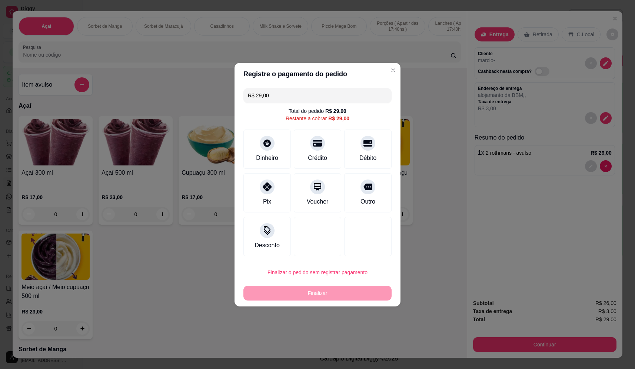
click at [370, 201] on div "Outro" at bounding box center [367, 201] width 15 height 9
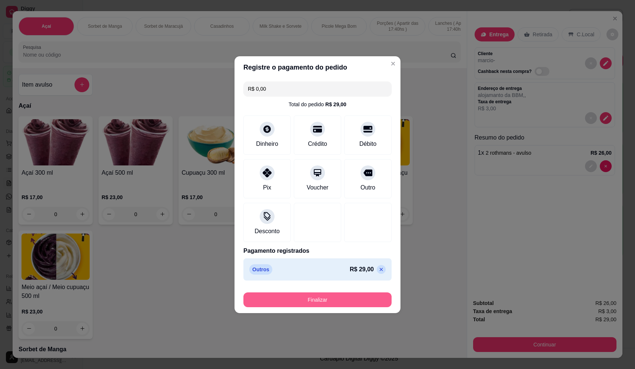
click at [327, 297] on button "Finalizar" at bounding box center [317, 300] width 148 height 15
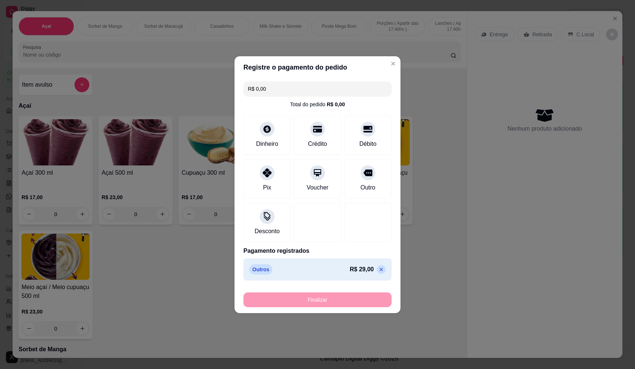
type input "-R$ 29,00"
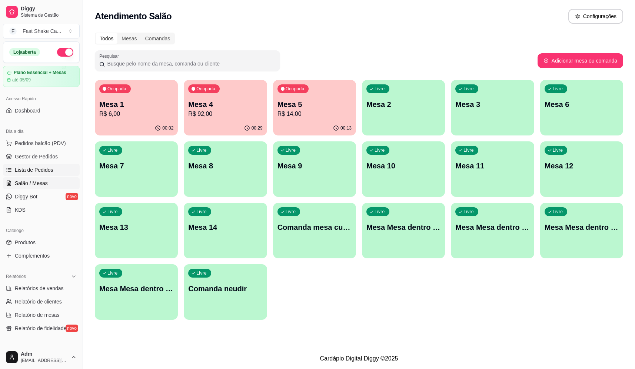
click at [32, 169] on span "Lista de Pedidos" at bounding box center [34, 169] width 39 height 7
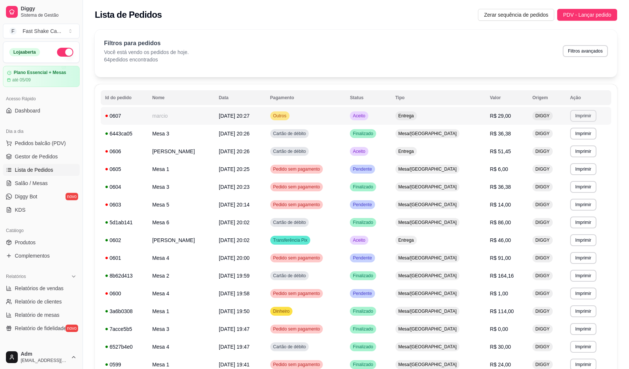
click at [583, 115] on button "Imprimir" at bounding box center [583, 116] width 26 height 12
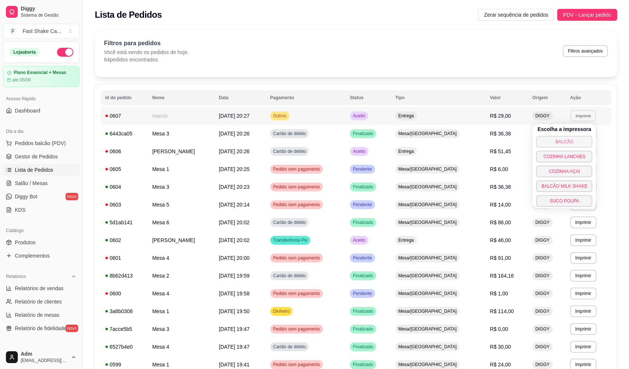
click at [570, 141] on button "BALCÃO" at bounding box center [564, 142] width 56 height 12
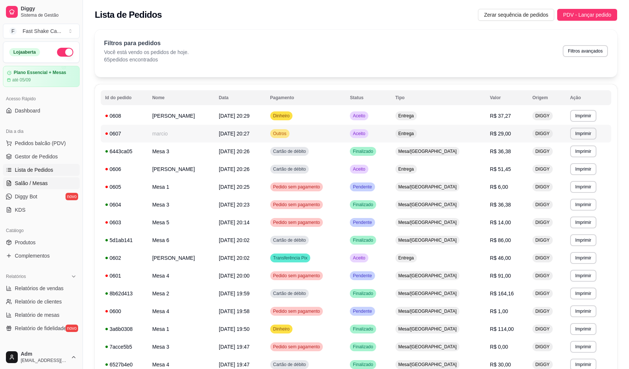
click at [44, 184] on span "Salão / Mesas" at bounding box center [31, 183] width 33 height 7
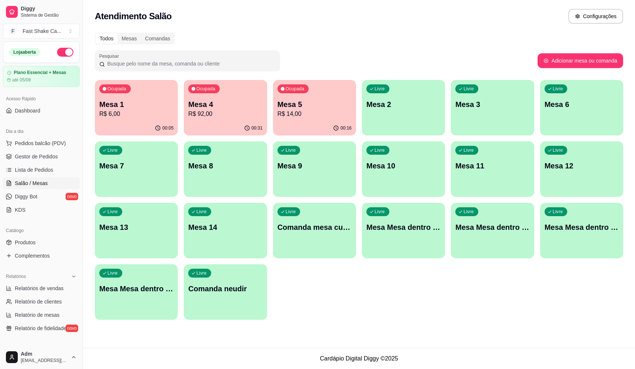
click at [231, 104] on p "Mesa 4" at bounding box center [225, 104] width 74 height 10
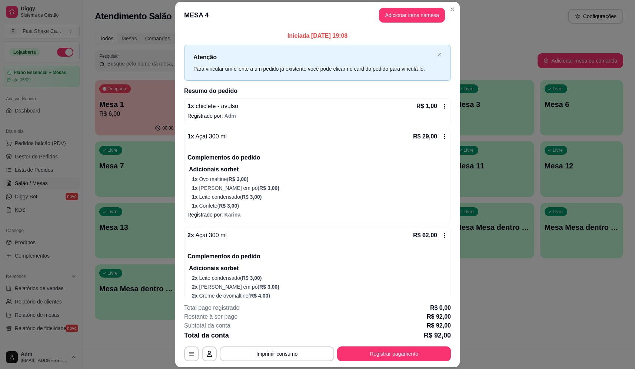
click at [412, 11] on button "Adicionar itens na mesa" at bounding box center [412, 15] width 66 height 15
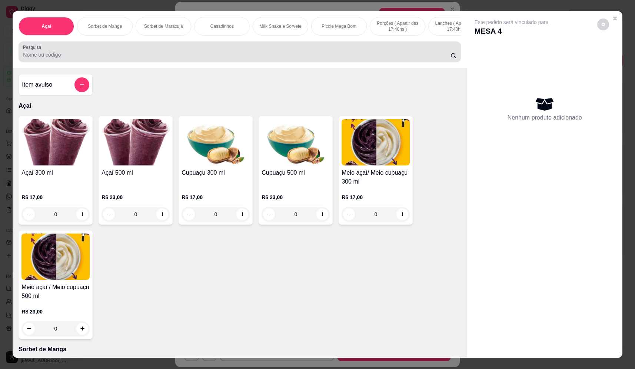
click at [222, 53] on div at bounding box center [239, 51] width 433 height 15
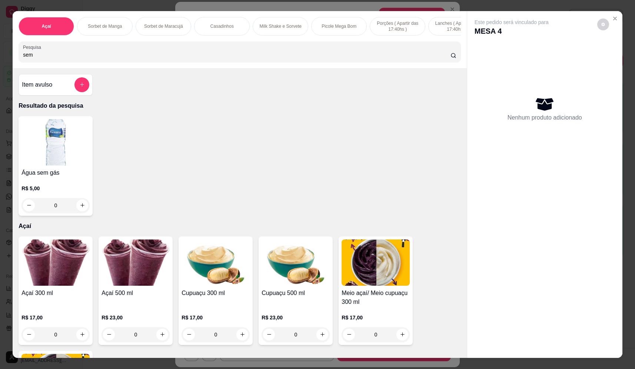
type input "sem"
click at [80, 208] on icon "increase-product-quantity" at bounding box center [82, 206] width 4 height 4
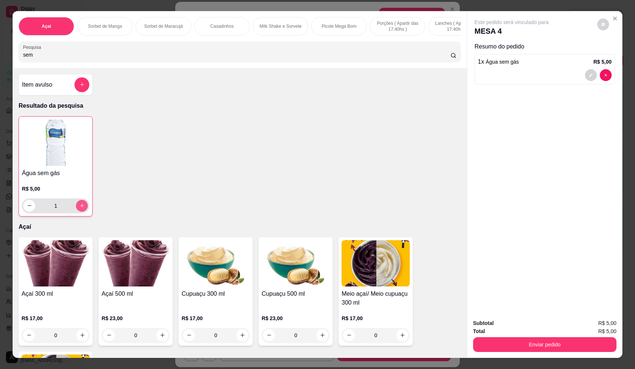
type input "1"
click at [81, 209] on icon "increase-product-quantity" at bounding box center [82, 206] width 6 height 6
type input "2"
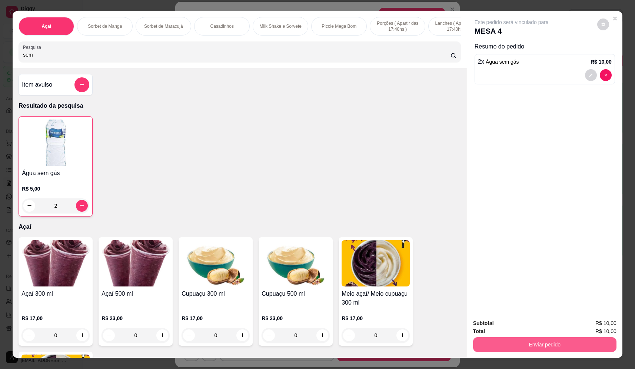
click at [528, 346] on button "Enviar pedido" at bounding box center [544, 344] width 143 height 15
click at [514, 320] on button "Não registrar e enviar pedido" at bounding box center [519, 327] width 77 height 14
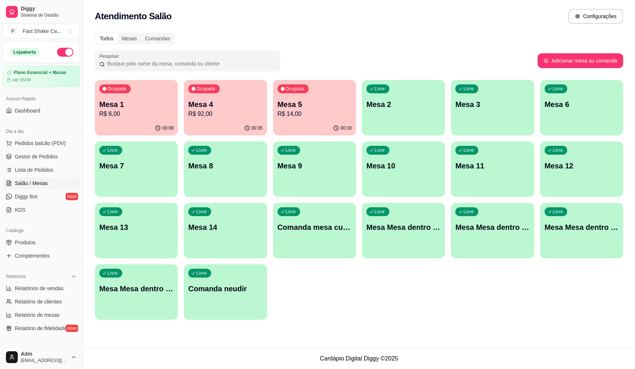
click at [207, 116] on p "R$ 92,00" at bounding box center [225, 114] width 74 height 9
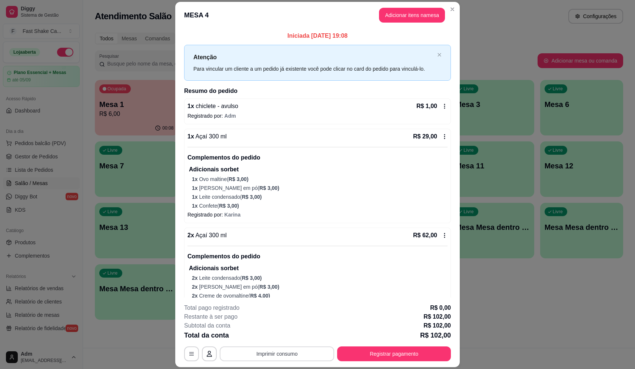
click at [275, 350] on button "Imprimir consumo" at bounding box center [277, 354] width 114 height 15
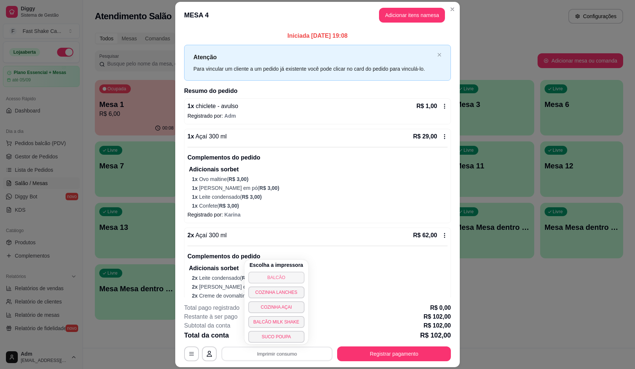
click at [284, 275] on button "BALCÃO" at bounding box center [276, 278] width 56 height 12
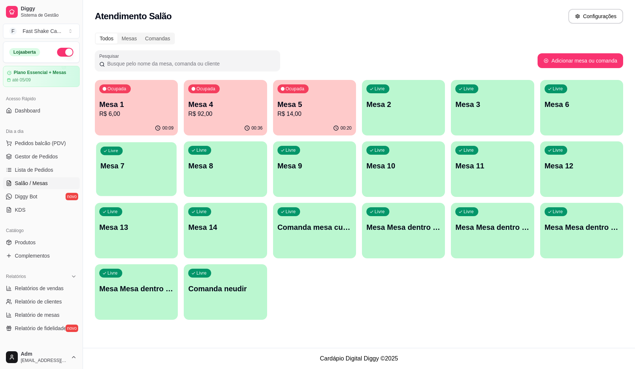
click at [120, 162] on p "Mesa 7" at bounding box center [136, 166] width 72 height 10
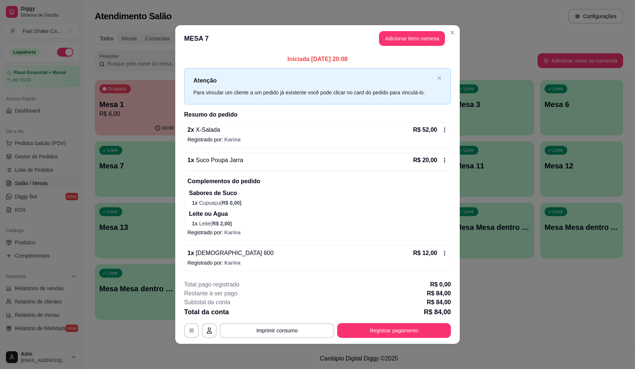
click at [445, 158] on icon at bounding box center [444, 160] width 6 height 6
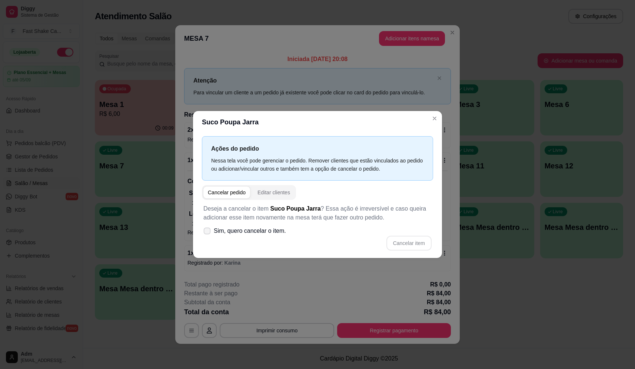
click at [204, 236] on label "Sim, quero cancelar o item." at bounding box center [244, 231] width 88 height 15
click at [204, 236] on input "Sim, quero cancelar o item." at bounding box center [205, 234] width 5 height 5
checkbox input "true"
click at [408, 246] on button "Cancelar item" at bounding box center [409, 243] width 44 height 14
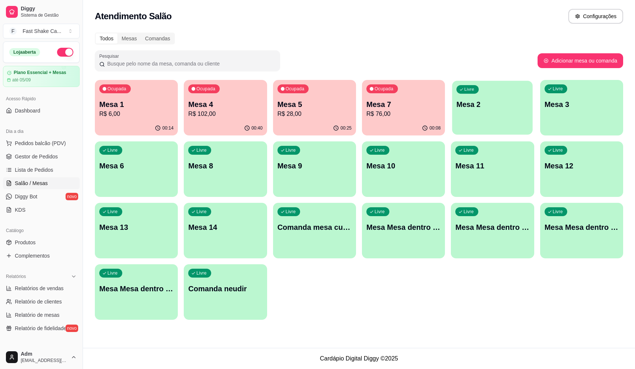
click at [491, 106] on p "Mesa 2" at bounding box center [492, 105] width 72 height 10
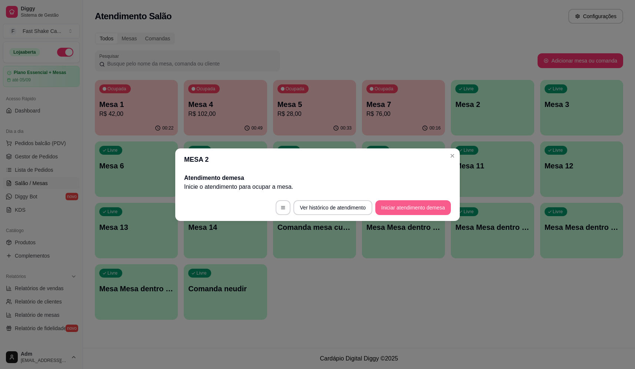
click at [431, 203] on button "Iniciar atendimento de mesa" at bounding box center [413, 207] width 76 height 15
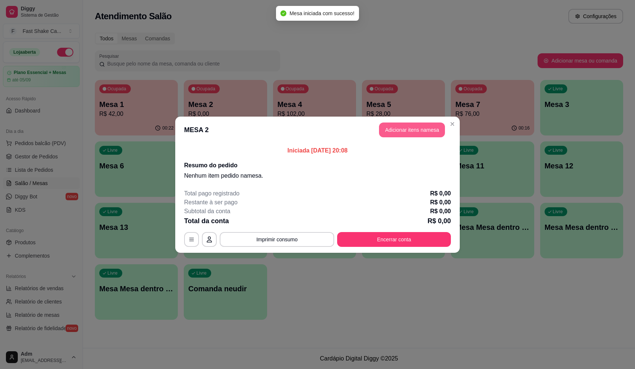
click at [413, 128] on button "Adicionar itens na mesa" at bounding box center [412, 130] width 66 height 15
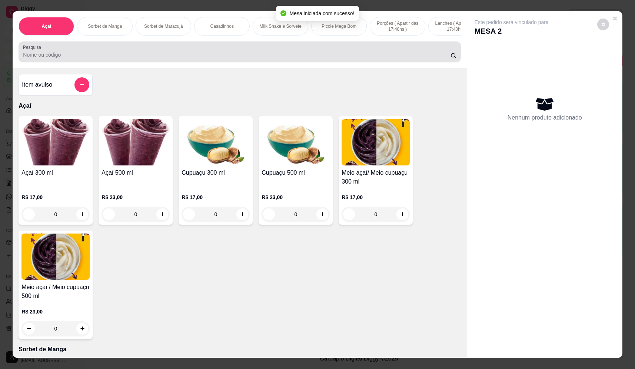
click at [214, 62] on div "Pesquisa" at bounding box center [240, 51] width 442 height 21
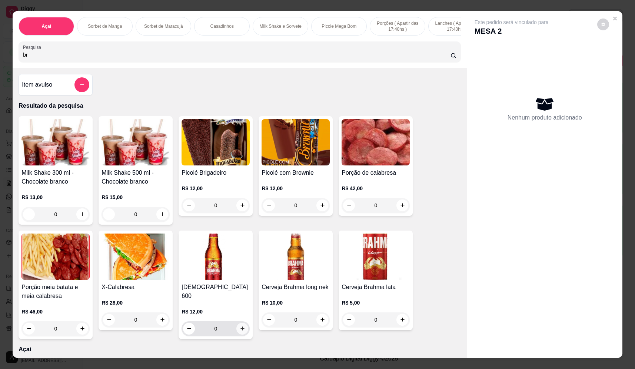
type input "br"
click at [238, 323] on button "increase-product-quantity" at bounding box center [242, 329] width 12 height 12
type input "1"
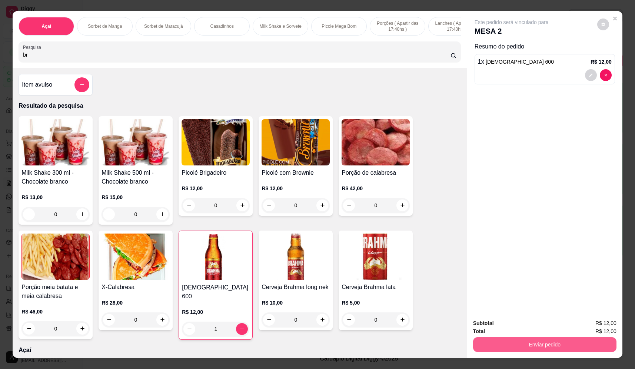
click at [568, 343] on button "Enviar pedido" at bounding box center [544, 344] width 143 height 15
click at [505, 325] on button "Não registrar e enviar pedido" at bounding box center [519, 327] width 77 height 14
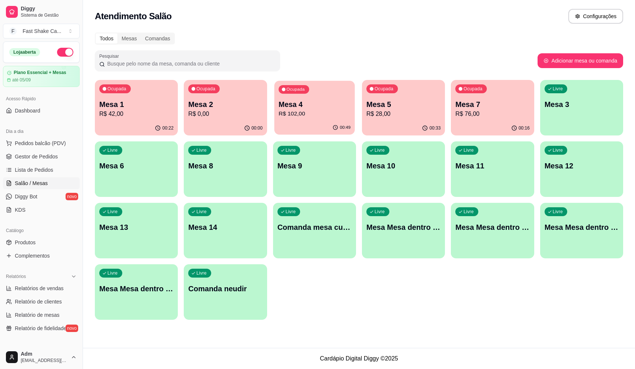
click at [317, 110] on p "R$ 102,00" at bounding box center [314, 114] width 72 height 9
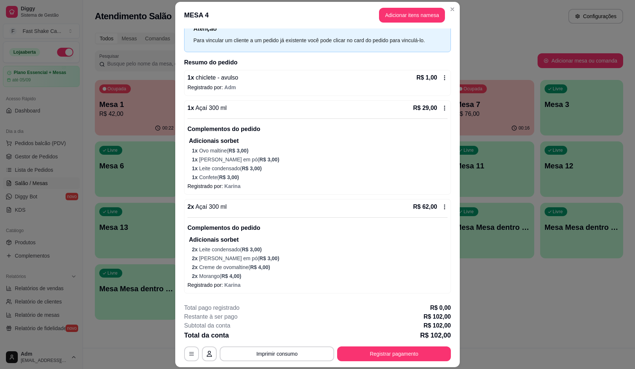
scroll to position [58, 0]
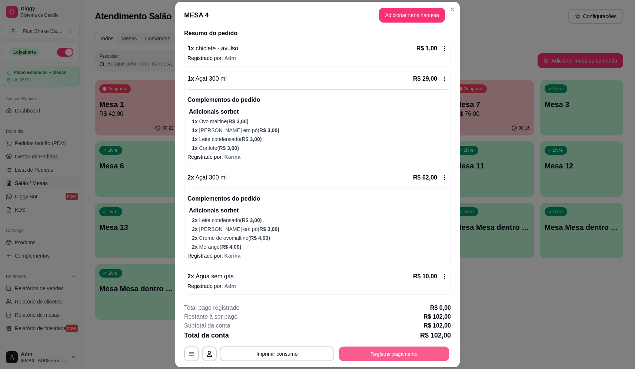
click at [378, 353] on button "Registrar pagamento" at bounding box center [394, 354] width 110 height 14
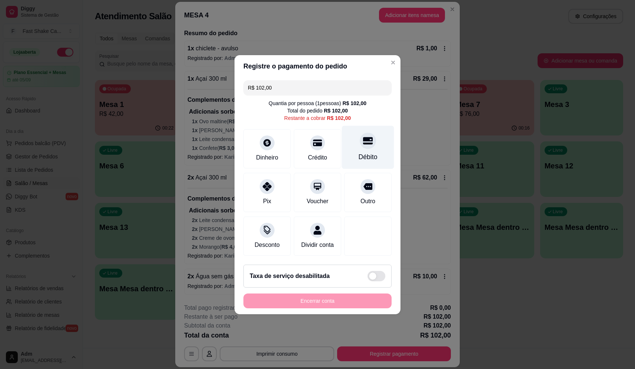
click at [365, 145] on div "Débito" at bounding box center [368, 147] width 52 height 43
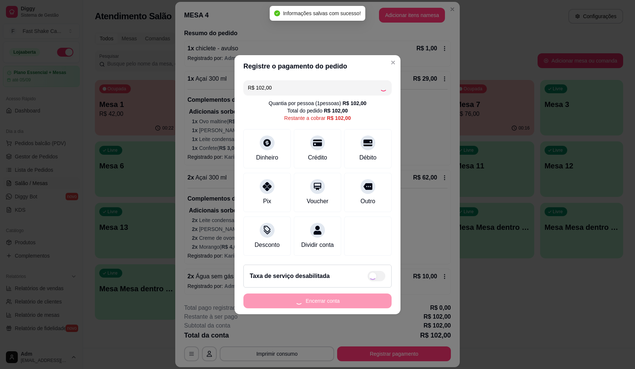
type input "R$ 0,00"
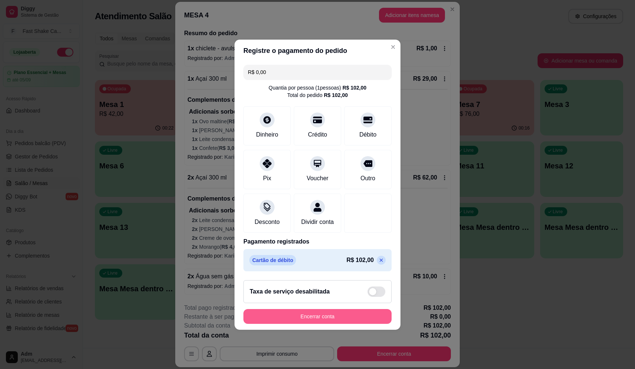
click at [351, 318] on button "Encerrar conta" at bounding box center [317, 316] width 148 height 15
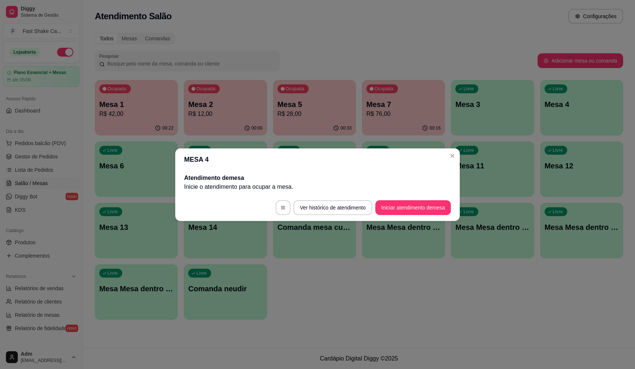
scroll to position [0, 0]
click at [419, 210] on button "Iniciar atendimento de mesa" at bounding box center [413, 207] width 76 height 15
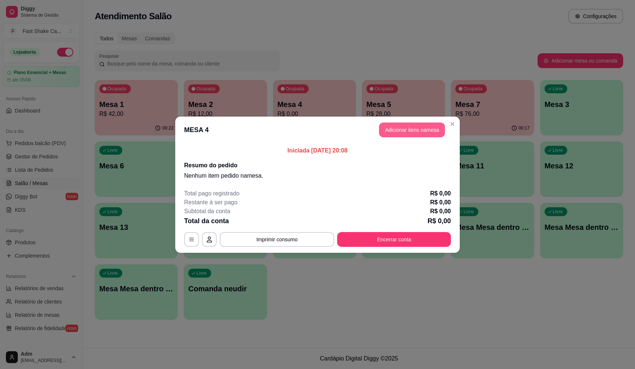
click at [411, 135] on button "Adicionar itens na mesa" at bounding box center [412, 130] width 66 height 15
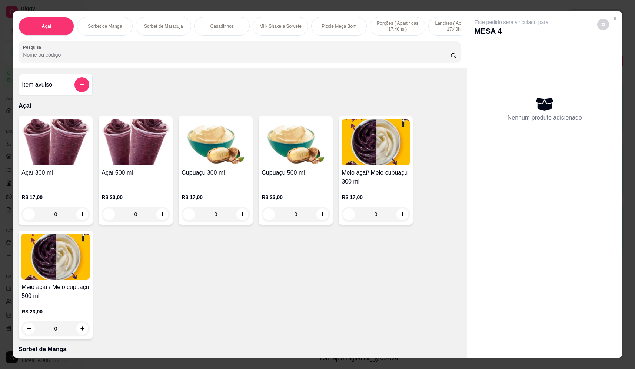
click at [261, 59] on input "Pesquisa" at bounding box center [236, 54] width 427 height 7
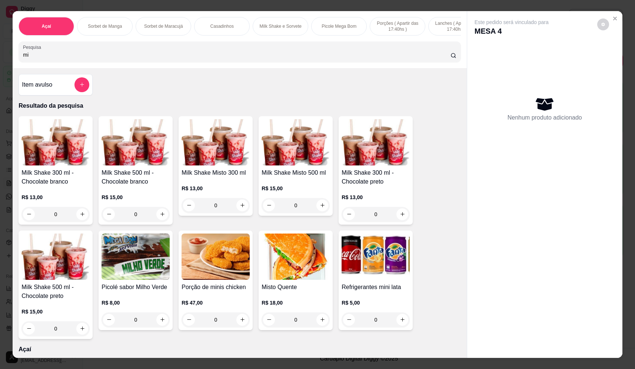
type input "mi"
click at [239, 208] on div "0" at bounding box center [215, 205] width 68 height 15
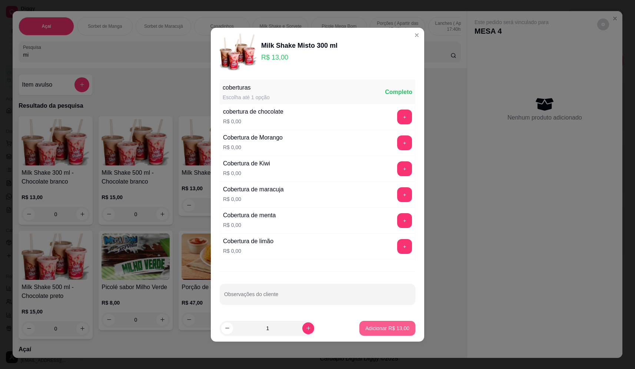
click at [398, 324] on button "Adicionar R$ 13,00" at bounding box center [387, 328] width 56 height 15
type input "1"
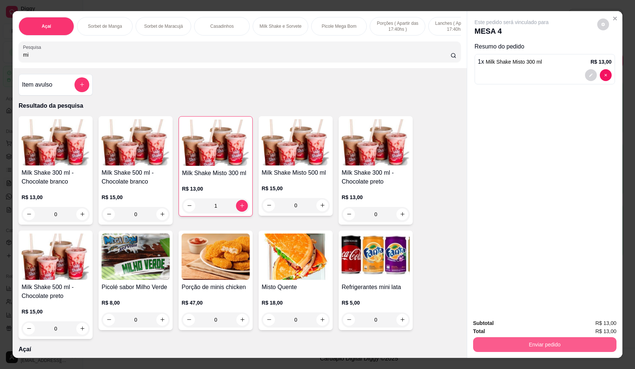
click at [541, 351] on button "Enviar pedido" at bounding box center [544, 344] width 143 height 15
click at [535, 325] on button "Não registrar e enviar pedido" at bounding box center [519, 327] width 75 height 14
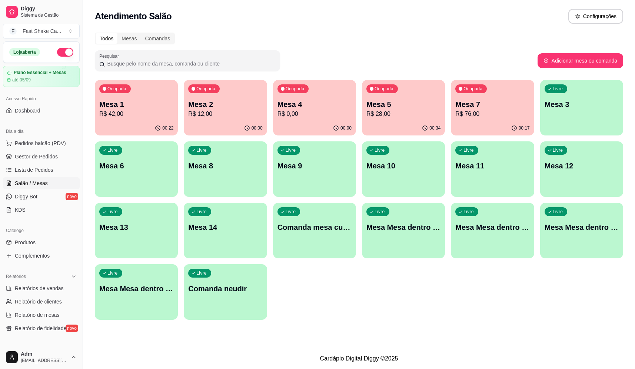
click at [309, 104] on p "Mesa 4" at bounding box center [314, 104] width 74 height 10
click at [32, 170] on span "Lista de Pedidos" at bounding box center [34, 169] width 39 height 7
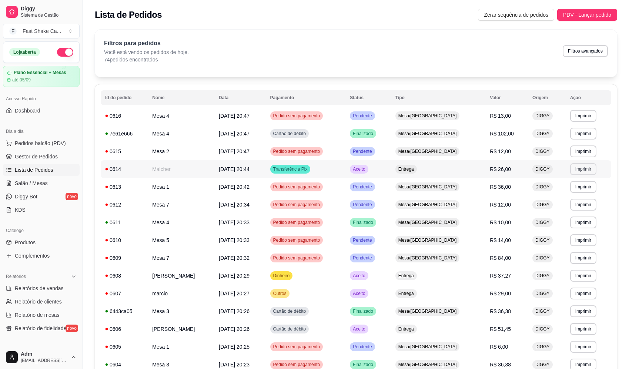
click at [582, 168] on button "Imprimir" at bounding box center [583, 169] width 26 height 12
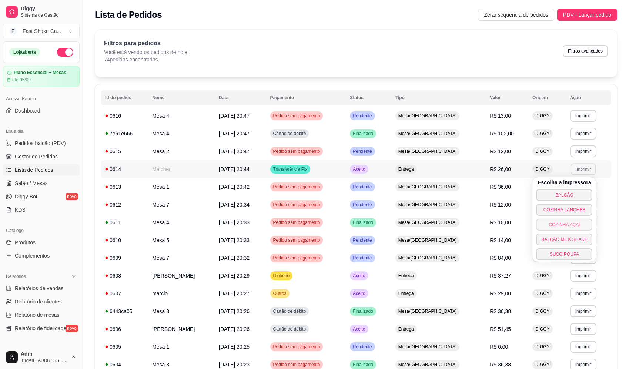
click at [560, 224] on button "COZINHA AÇAI" at bounding box center [564, 225] width 56 height 12
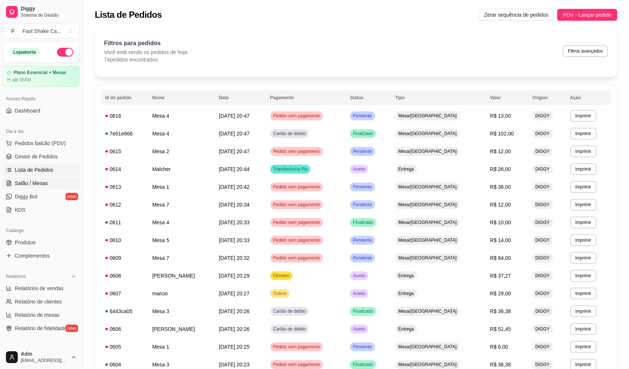
click at [43, 188] on link "Salão / Mesas" at bounding box center [41, 183] width 77 height 12
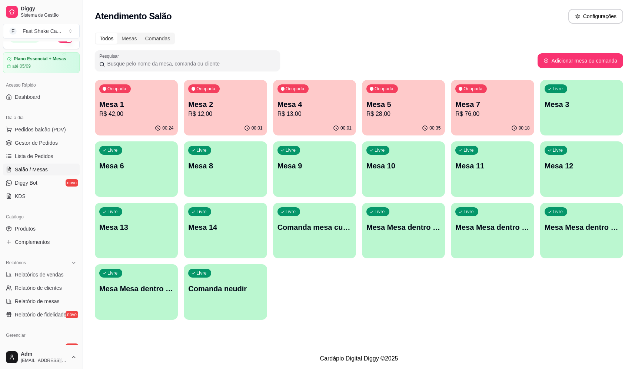
scroll to position [37, 0]
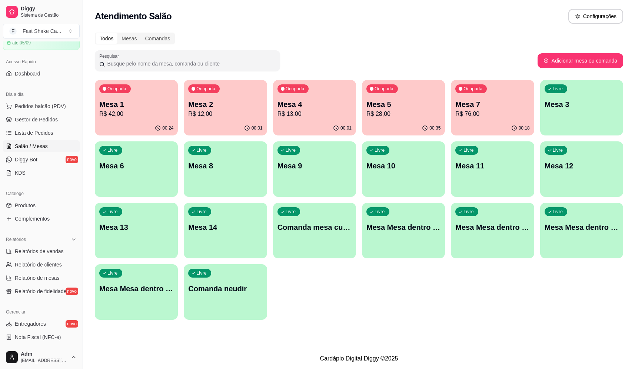
click at [580, 108] on p "Mesa 3" at bounding box center [581, 104] width 74 height 10
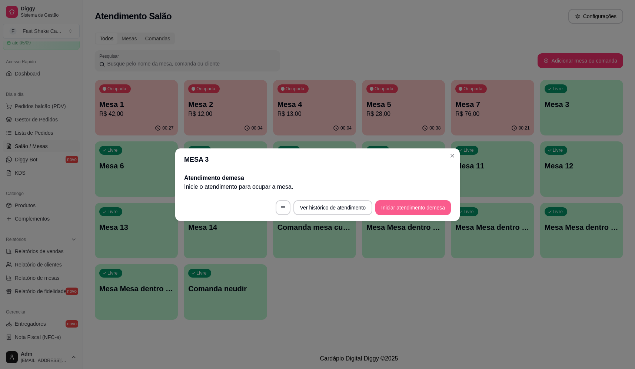
click at [421, 203] on button "Iniciar atendimento de mesa" at bounding box center [413, 207] width 76 height 15
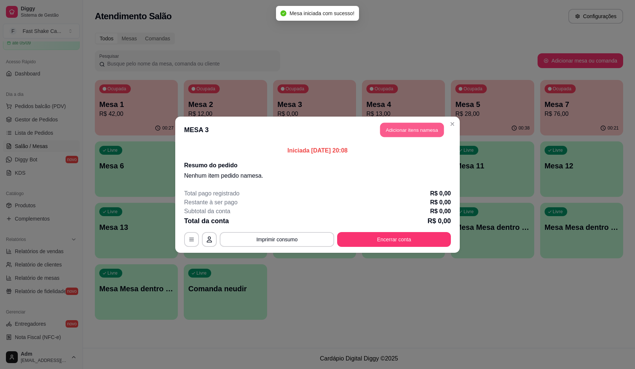
click at [410, 127] on button "Adicionar itens na mesa" at bounding box center [412, 130] width 64 height 14
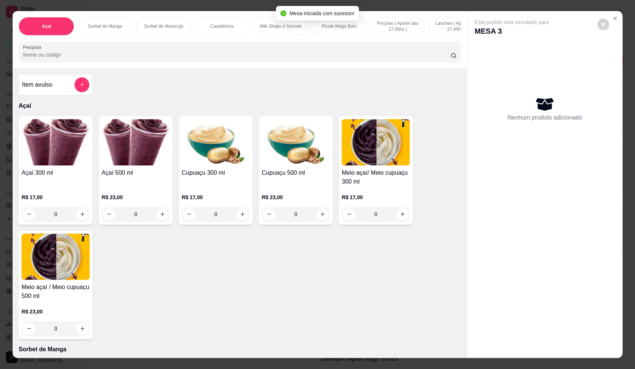
click at [408, 131] on div "Meio açaí/ Meio cupuaçu 300 ml R$ 17,00 0" at bounding box center [375, 170] width 74 height 108
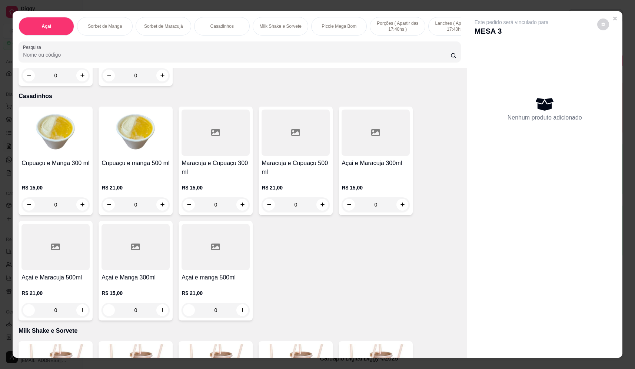
scroll to position [704, 0]
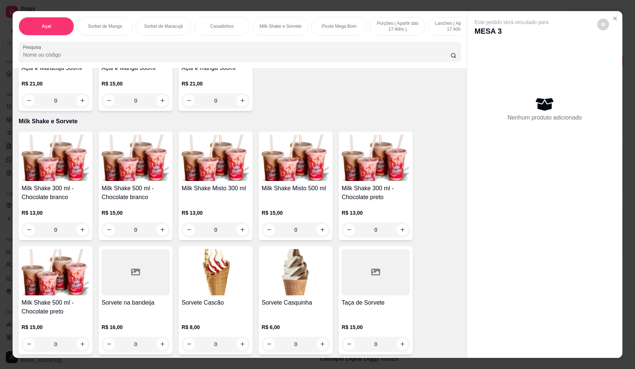
click at [394, 236] on div "0" at bounding box center [375, 230] width 68 height 15
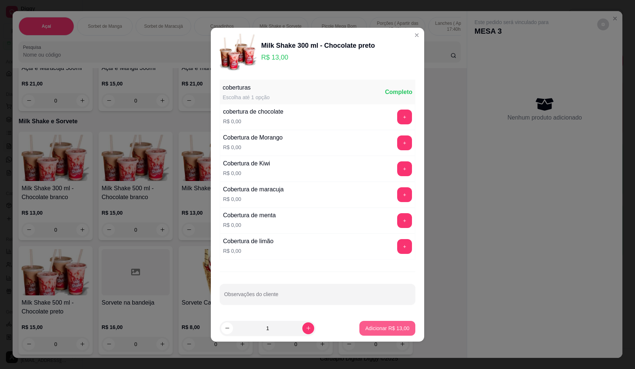
click at [395, 327] on p "Adicionar R$ 13,00" at bounding box center [387, 328] width 44 height 7
type input "1"
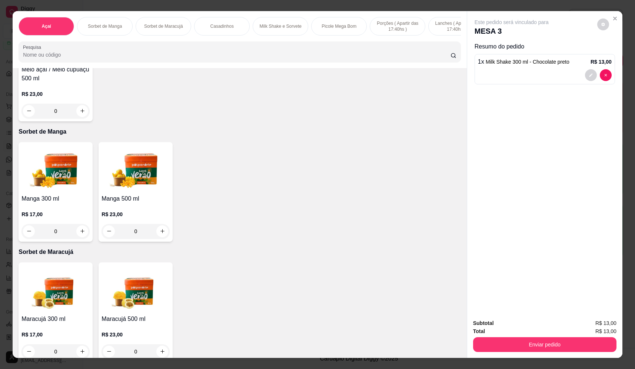
scroll to position [0, 0]
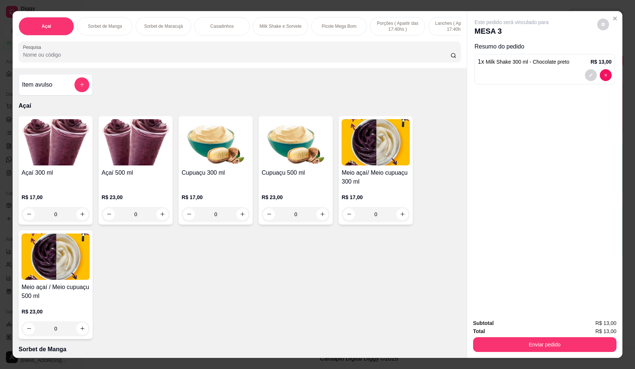
click at [79, 87] on icon "add-separate-item" at bounding box center [82, 85] width 6 height 6
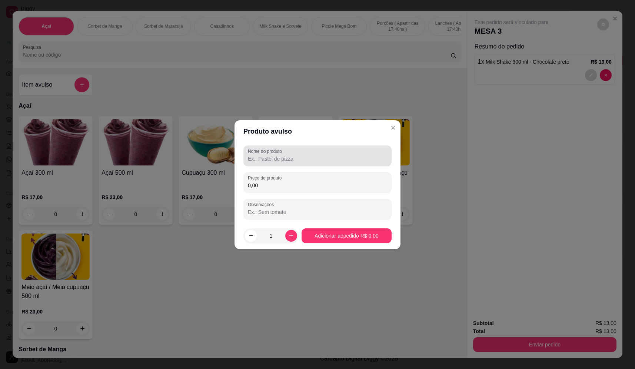
click at [317, 163] on div "Nome do produto" at bounding box center [317, 156] width 148 height 21
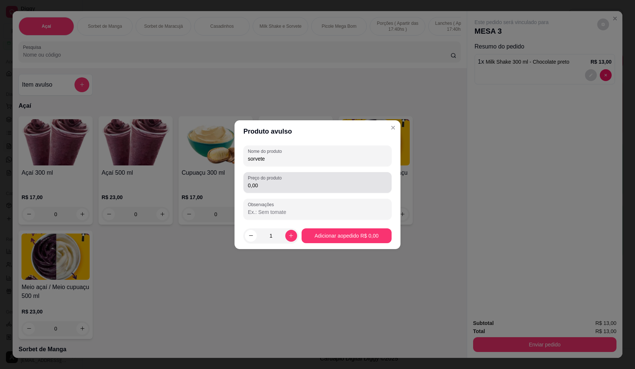
type input "sorvete"
click at [341, 188] on input "0,00" at bounding box center [317, 185] width 139 height 7
type input "7,48"
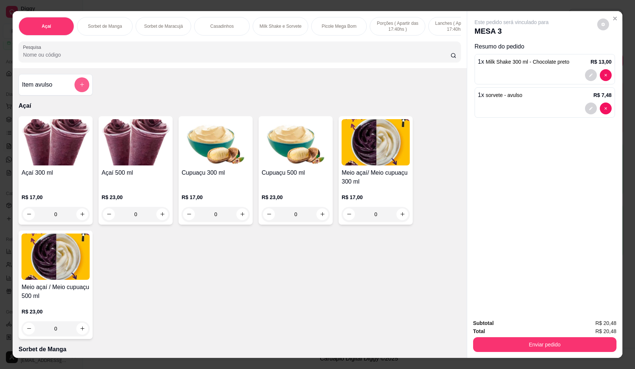
click at [77, 92] on button "add-separate-item" at bounding box center [81, 84] width 15 height 15
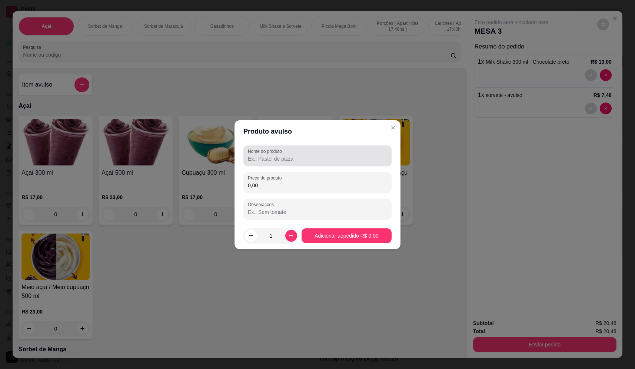
click at [279, 163] on div at bounding box center [317, 155] width 139 height 15
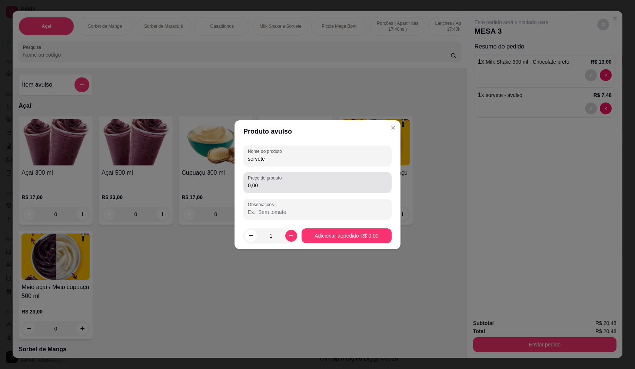
type input "sorvete"
click at [275, 191] on div "Preço do produto 0,00" at bounding box center [317, 182] width 148 height 21
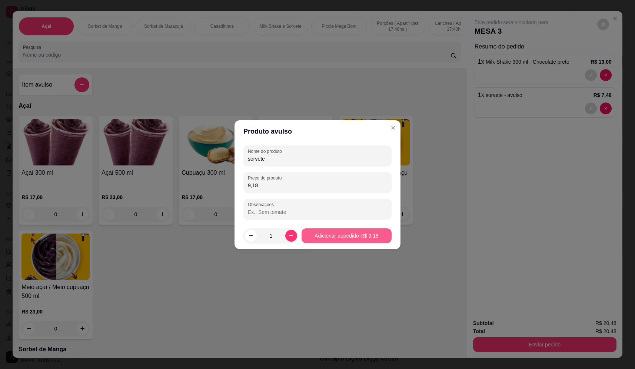
type input "9,18"
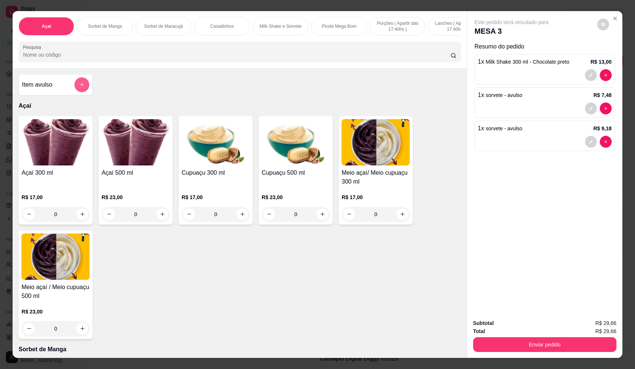
click at [76, 92] on button "add-separate-item" at bounding box center [81, 84] width 15 height 15
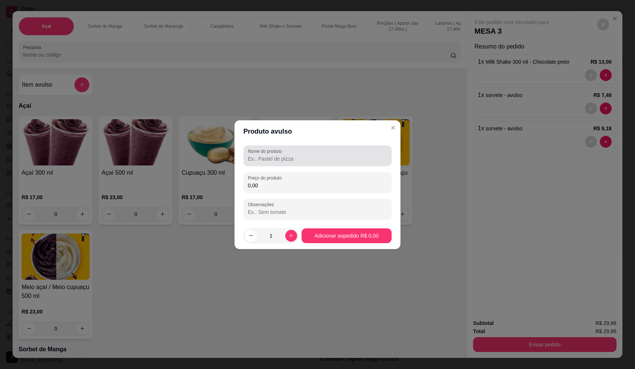
drag, startPoint x: 283, startPoint y: 159, endPoint x: 277, endPoint y: 159, distance: 6.7
click at [282, 159] on input "Nome do produto" at bounding box center [317, 158] width 139 height 7
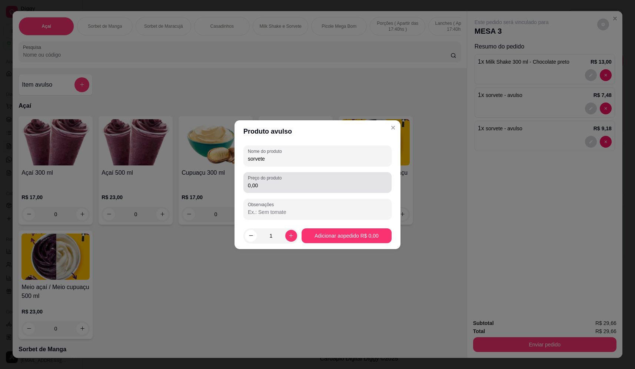
type input "sorvete"
click at [300, 183] on input "0,00" at bounding box center [317, 185] width 139 height 7
type input "8,50"
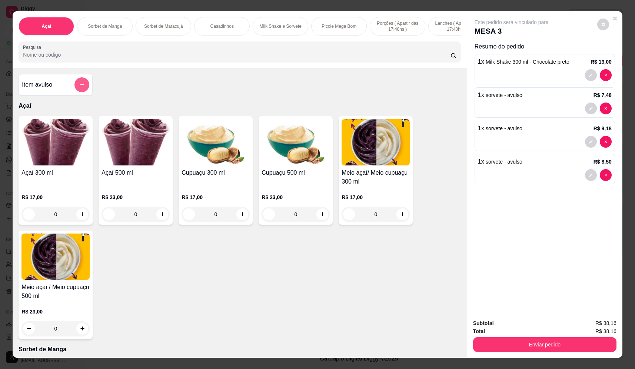
click at [79, 87] on icon "add-separate-item" at bounding box center [82, 85] width 6 height 6
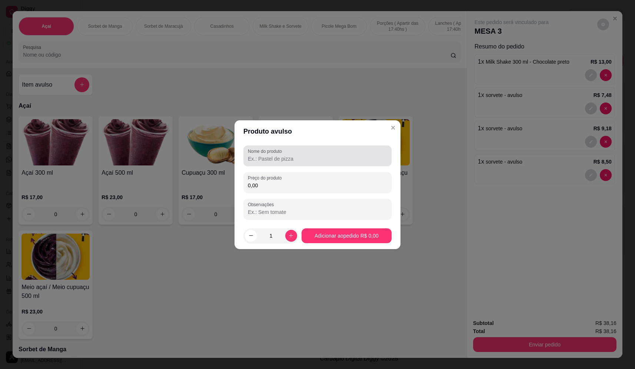
drag, startPoint x: 285, startPoint y: 158, endPoint x: 281, endPoint y: 158, distance: 4.1
click at [284, 158] on input "Nome do produto" at bounding box center [317, 158] width 139 height 7
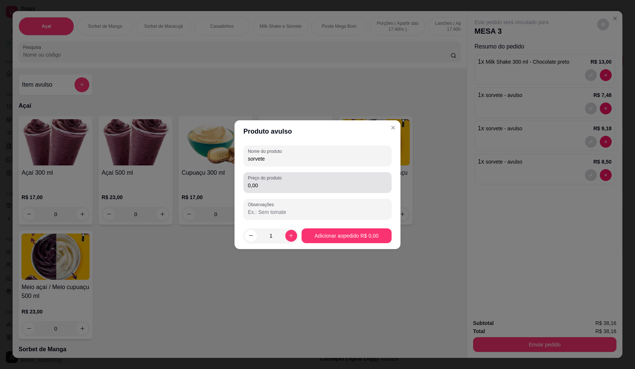
type input "sorvete"
click at [337, 178] on div "0,00" at bounding box center [317, 182] width 139 height 15
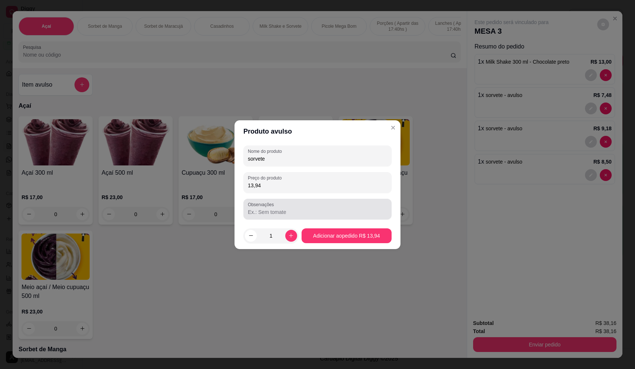
type input "13,94"
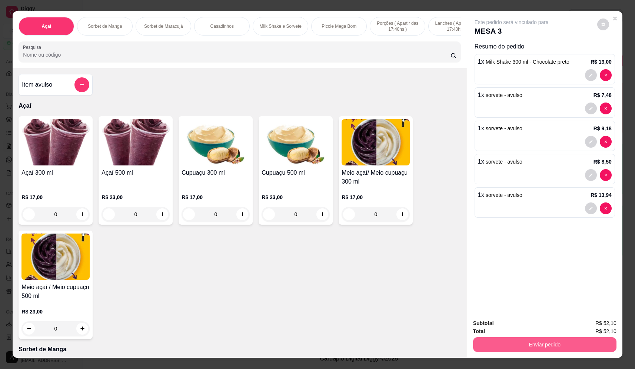
click at [532, 340] on button "Enviar pedido" at bounding box center [544, 344] width 143 height 15
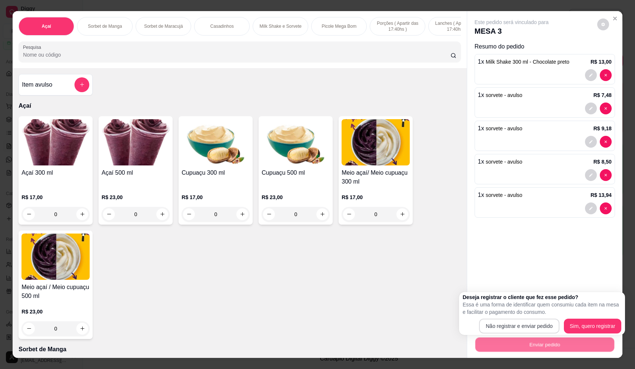
click at [518, 315] on p "Essa é uma forma de identificar quem consumiu cada item na mesa e facilitar o p…" at bounding box center [541, 308] width 158 height 15
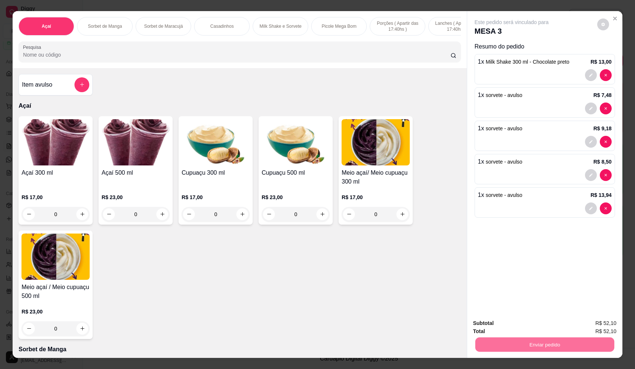
click at [522, 324] on button "Não registrar e enviar pedido" at bounding box center [519, 327] width 77 height 14
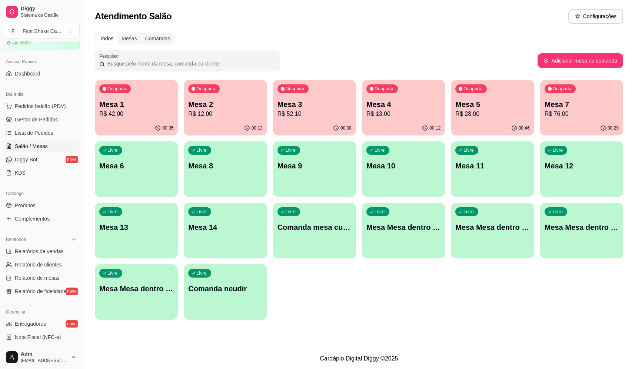
click at [295, 110] on p "R$ 52,10" at bounding box center [314, 114] width 74 height 9
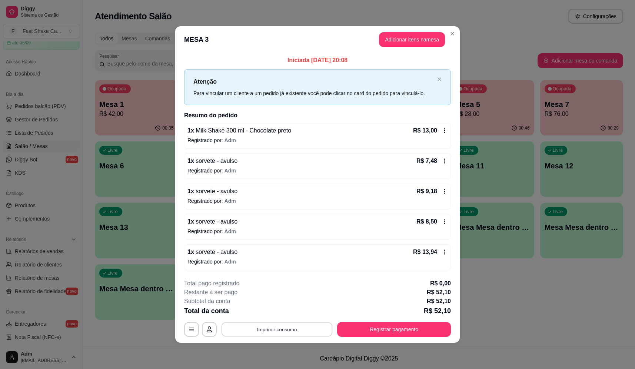
click at [264, 328] on button "Imprimir consumo" at bounding box center [276, 330] width 111 height 14
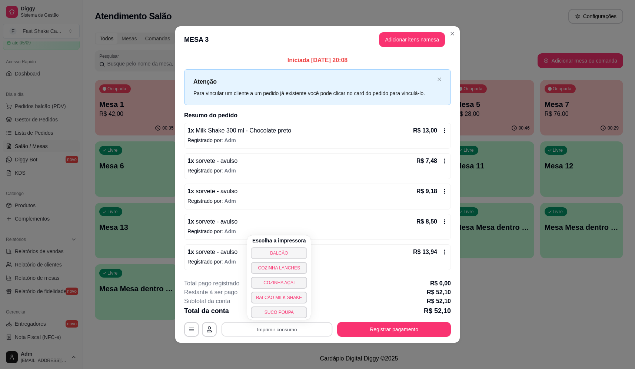
click at [290, 254] on button "BALCÃO" at bounding box center [279, 253] width 56 height 12
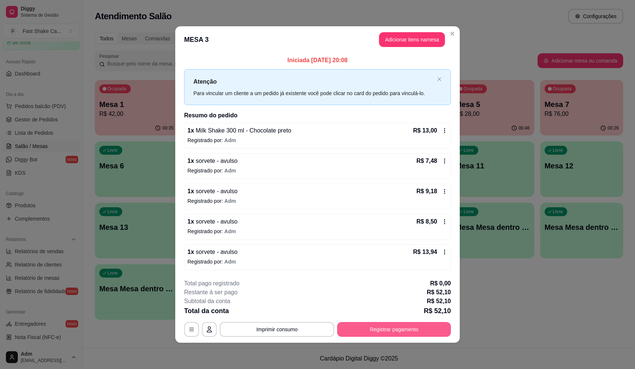
click at [358, 332] on button "Registrar pagamento" at bounding box center [394, 329] width 114 height 15
click at [361, 148] on div "Débito" at bounding box center [368, 147] width 52 height 43
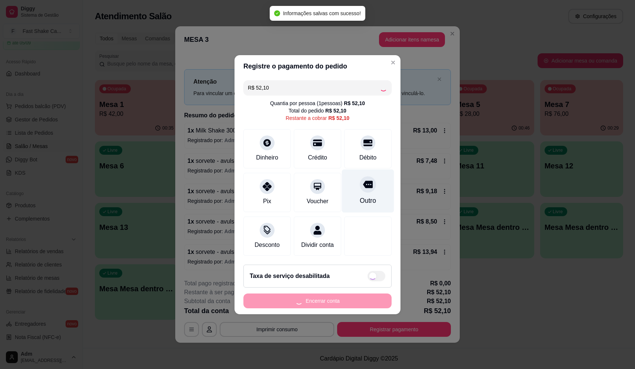
type input "R$ 0,00"
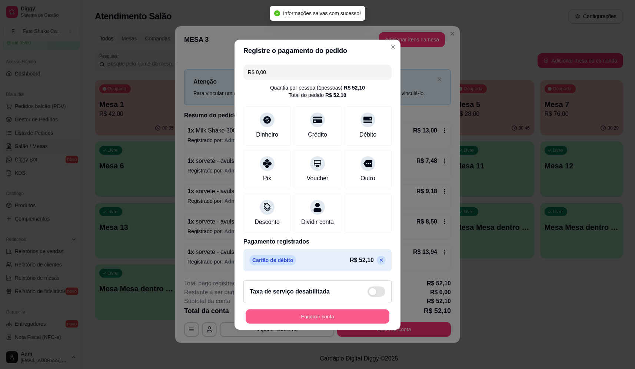
click at [347, 318] on button "Encerrar conta" at bounding box center [318, 316] width 144 height 14
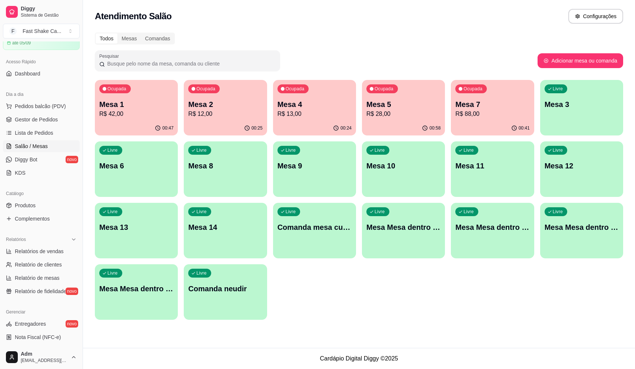
click at [330, 309] on div "Ocupada Mesa 1 R$ 42,00 00:47 Ocupada Mesa 2 R$ 12,00 00:25 Ocupada Mesa 4 R$ 1…" at bounding box center [359, 200] width 528 height 240
click at [145, 92] on div "Ocupada Mesa 1 R$ 42,00" at bounding box center [136, 100] width 83 height 41
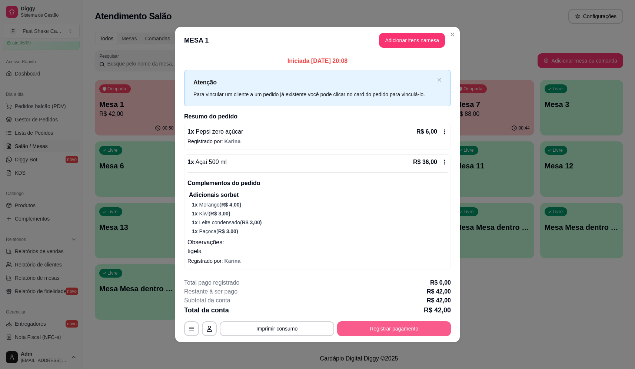
click at [397, 327] on button "Registrar pagamento" at bounding box center [394, 328] width 114 height 15
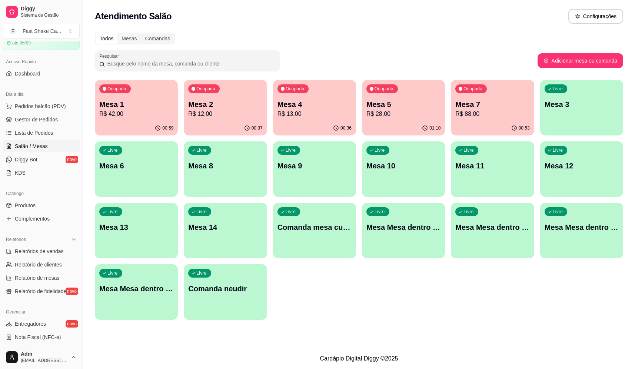
click at [485, 106] on p "Mesa 7" at bounding box center [492, 104] width 74 height 10
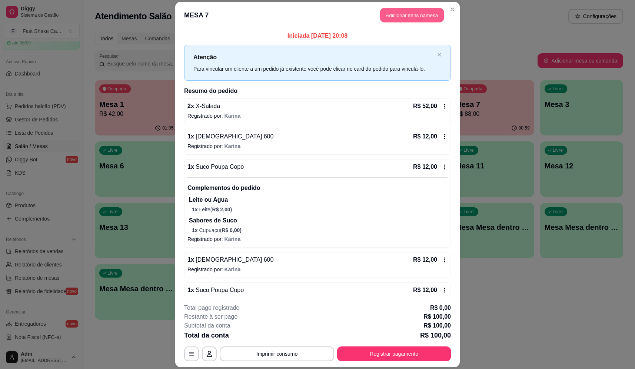
click at [396, 16] on button "Adicionar itens na mesa" at bounding box center [412, 15] width 64 height 14
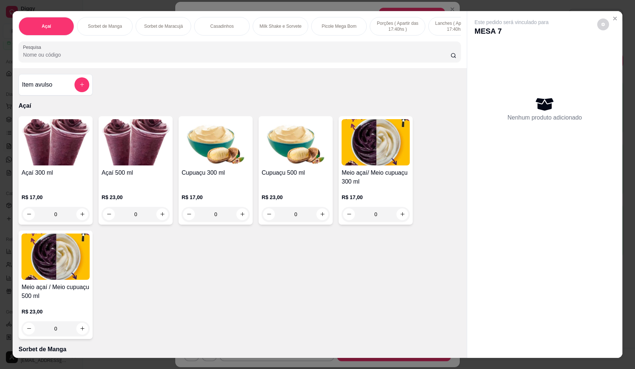
click at [56, 92] on div "Item avulso" at bounding box center [55, 84] width 67 height 15
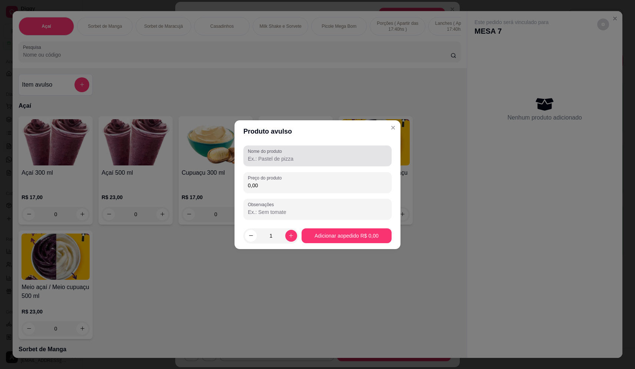
click at [330, 164] on div "Nome do produto" at bounding box center [317, 156] width 148 height 21
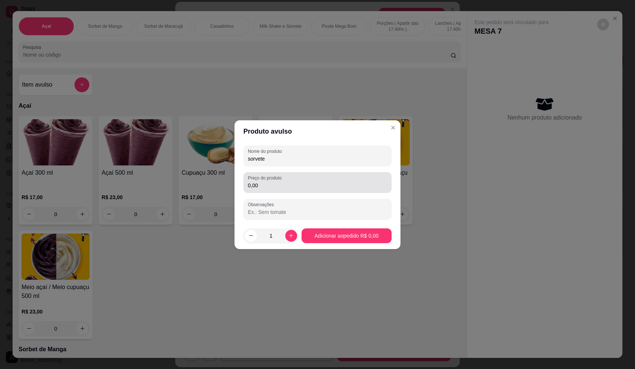
type input "sorvete"
click at [315, 181] on div "0,00" at bounding box center [317, 182] width 139 height 15
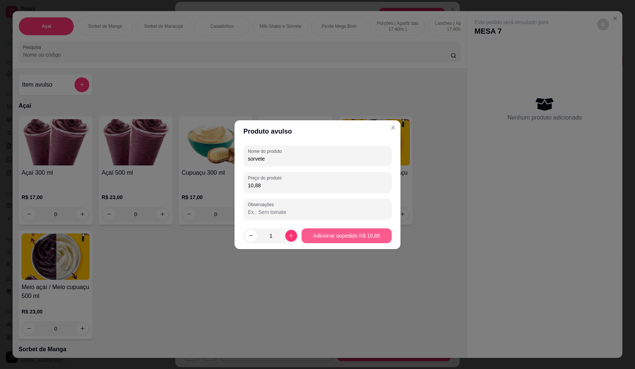
type input "10,88"
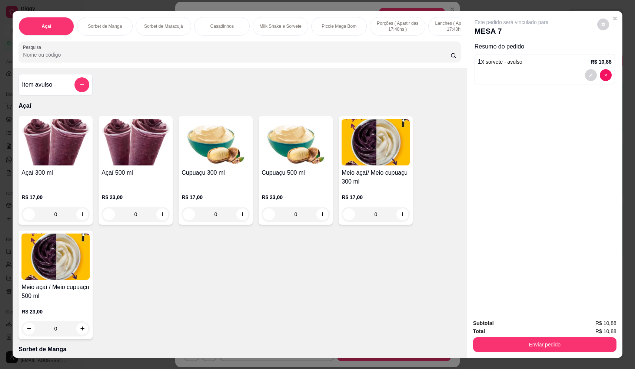
click at [540, 340] on button "Enviar pedido" at bounding box center [544, 344] width 143 height 15
click at [538, 327] on button "Não registrar e enviar pedido" at bounding box center [519, 327] width 77 height 14
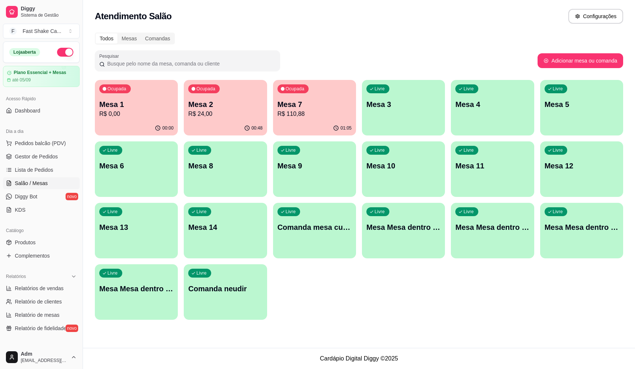
click at [217, 108] on p "Mesa 2" at bounding box center [225, 104] width 74 height 10
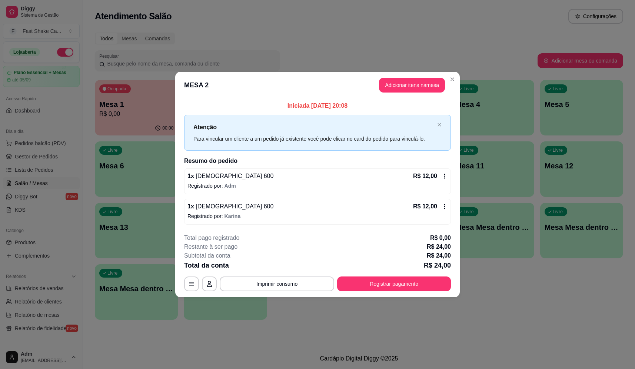
click at [265, 211] on div "1 x Brahma 600 R$ 12,00" at bounding box center [317, 206] width 260 height 9
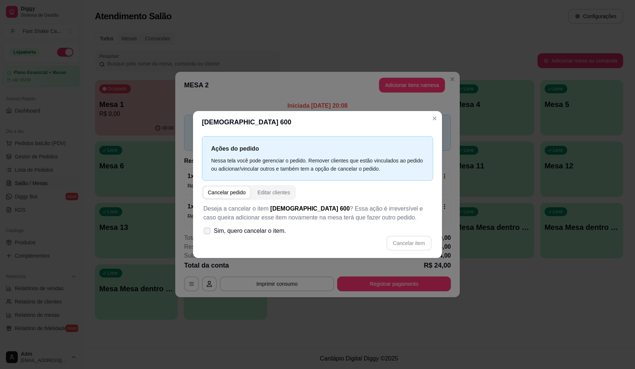
click at [257, 228] on span "Sim, quero cancelar o item." at bounding box center [250, 231] width 72 height 9
click at [208, 232] on input "Sim, quero cancelar o item." at bounding box center [205, 234] width 5 height 5
checkbox input "true"
click at [409, 237] on button "Cancelar item" at bounding box center [408, 243] width 45 height 15
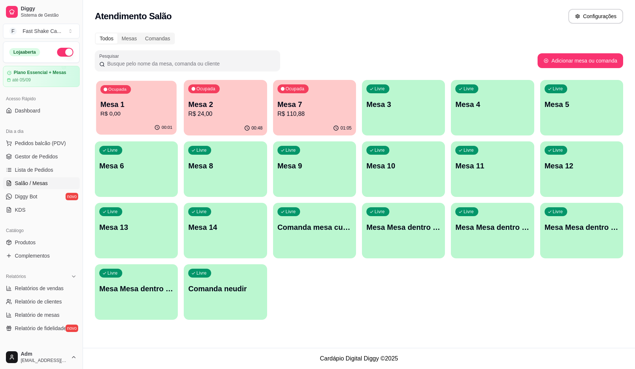
click at [167, 101] on p "Mesa 1" at bounding box center [136, 105] width 72 height 10
click at [288, 116] on p "R$ 110,88" at bounding box center [314, 114] width 74 height 9
click at [323, 117] on p "R$ 110,88" at bounding box center [314, 114] width 74 height 9
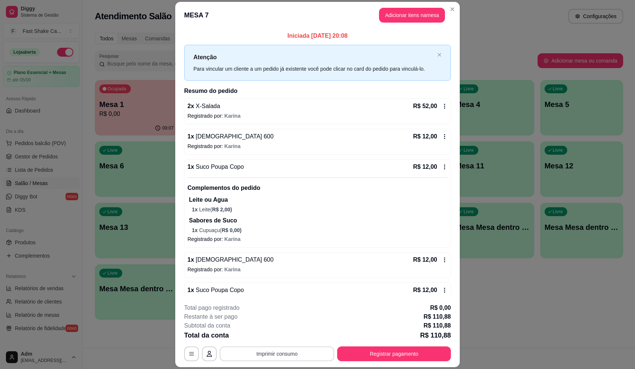
click at [294, 357] on button "Imprimir consumo" at bounding box center [277, 354] width 114 height 15
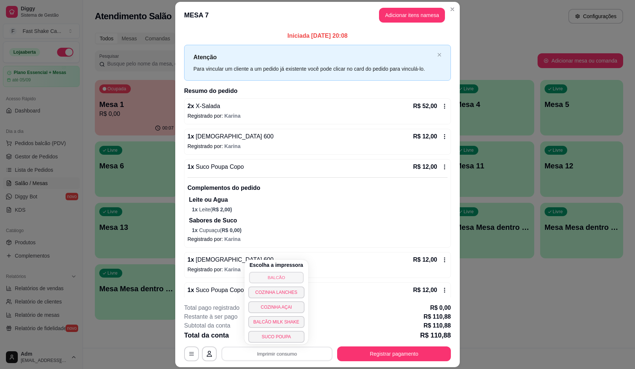
click at [285, 275] on button "BALCÃO" at bounding box center [276, 277] width 54 height 11
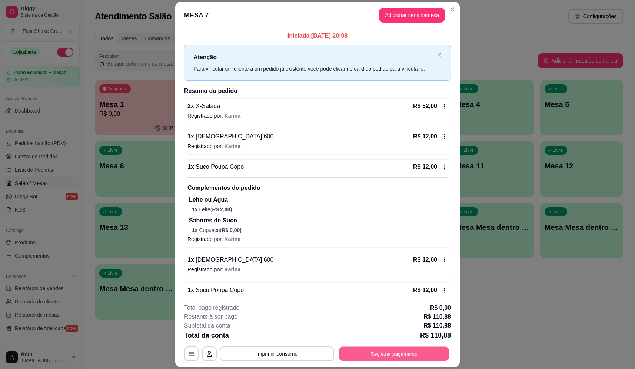
click at [420, 357] on button "Registrar pagamento" at bounding box center [394, 354] width 110 height 14
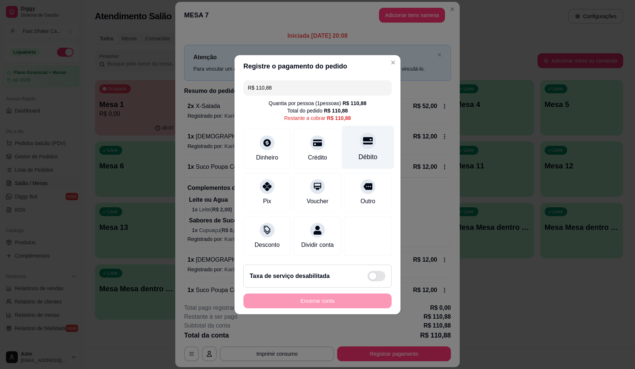
click at [372, 146] on div "Débito" at bounding box center [368, 147] width 52 height 43
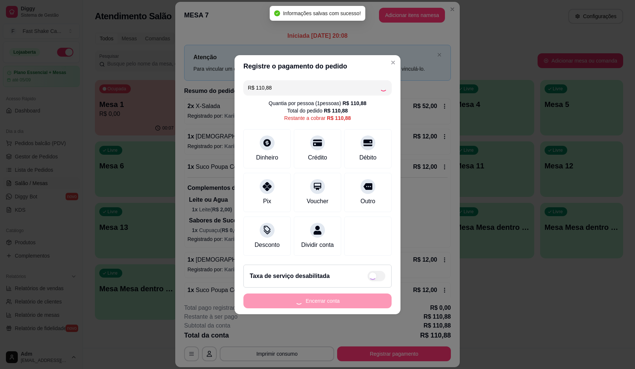
type input "R$ 0,00"
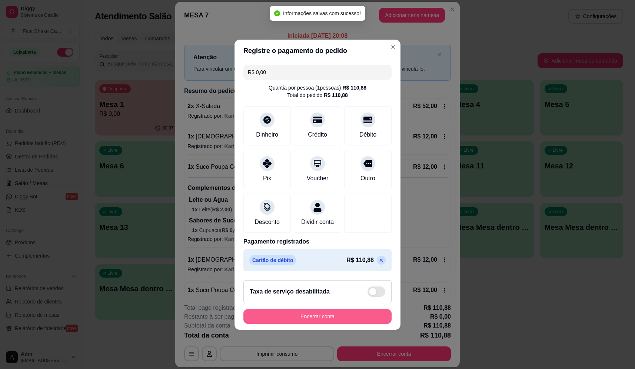
click at [371, 321] on button "Encerrar conta" at bounding box center [317, 316] width 148 height 15
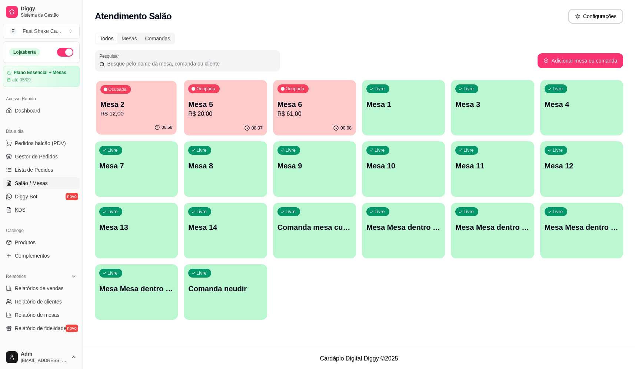
click at [147, 103] on p "Mesa 2" at bounding box center [136, 105] width 72 height 10
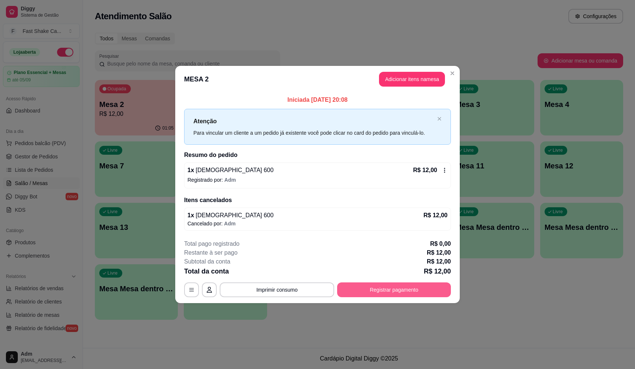
click at [384, 291] on button "Registrar pagamento" at bounding box center [394, 290] width 114 height 15
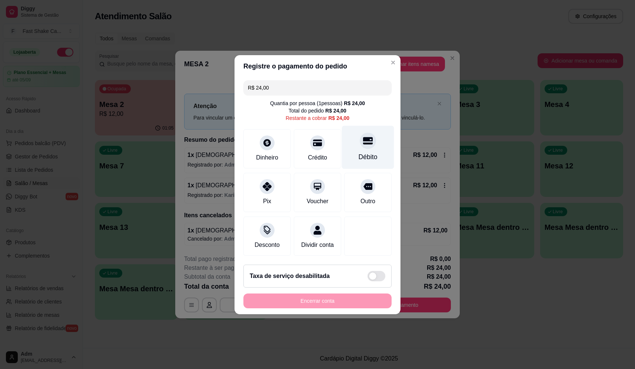
click at [361, 152] on div "Débito" at bounding box center [367, 157] width 19 height 10
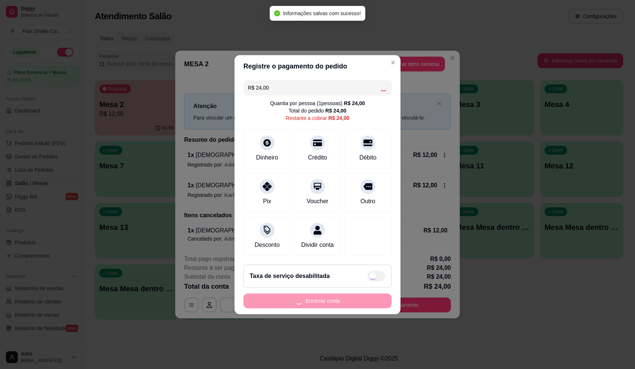
type input "R$ 0,00"
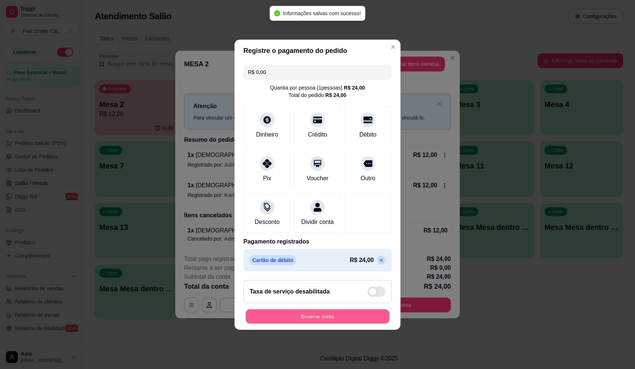
click at [347, 321] on button "Encerrar conta" at bounding box center [318, 316] width 144 height 14
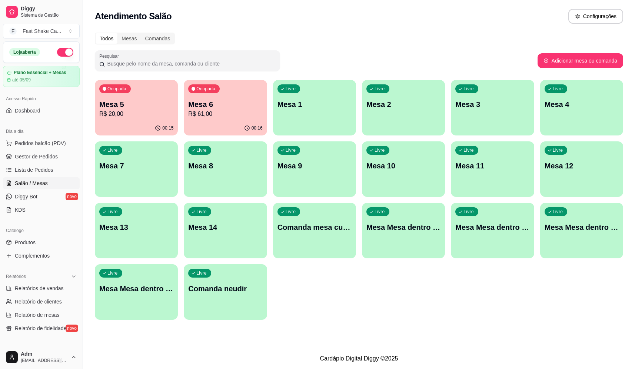
click at [131, 101] on p "Mesa 5" at bounding box center [136, 104] width 74 height 10
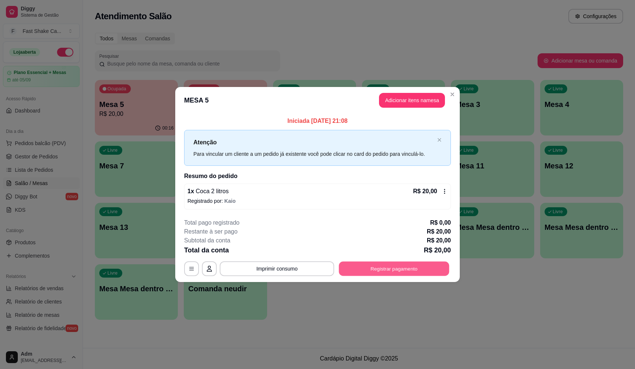
click at [377, 267] on button "Registrar pagamento" at bounding box center [394, 269] width 110 height 14
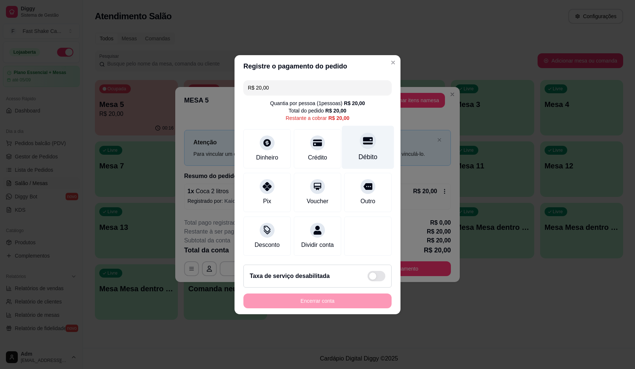
click at [372, 143] on div "Débito" at bounding box center [368, 147] width 52 height 43
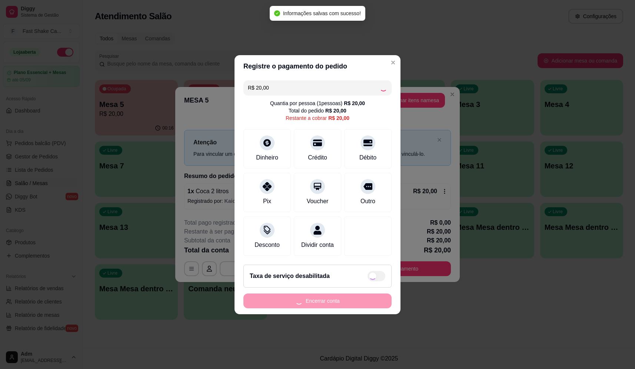
type input "R$ 0,00"
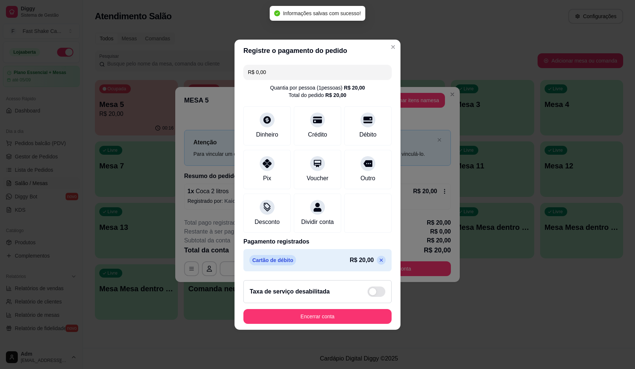
click at [337, 314] on button "Encerrar conta" at bounding box center [317, 316] width 148 height 15
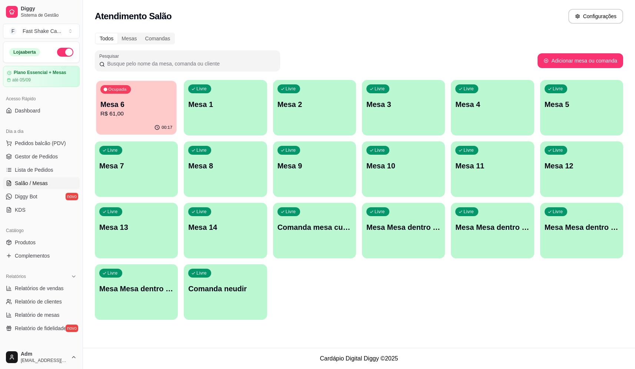
click at [118, 111] on p "R$ 61,00" at bounding box center [136, 114] width 72 height 9
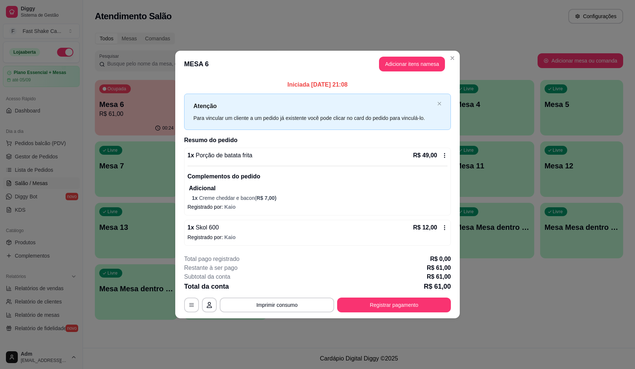
click at [390, 71] on header "MESA 6 Adicionar itens na mesa" at bounding box center [317, 64] width 284 height 27
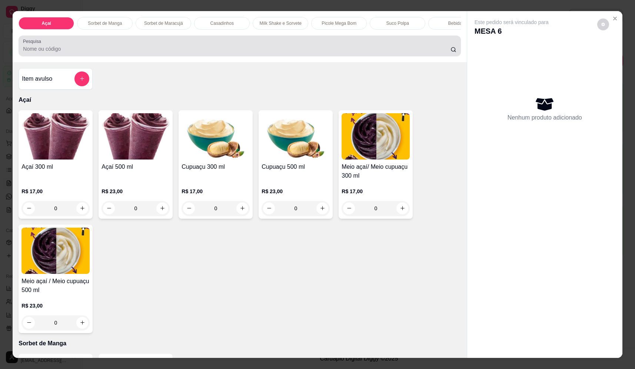
click at [196, 50] on input "Pesquisa" at bounding box center [236, 48] width 427 height 7
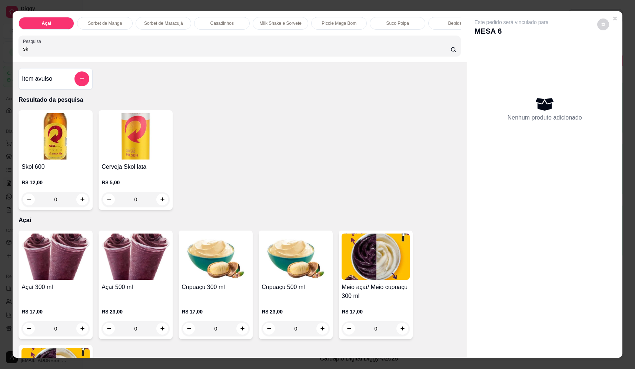
type input "sk"
click at [78, 201] on button "increase-product-quantity" at bounding box center [82, 199] width 11 height 11
type input "1"
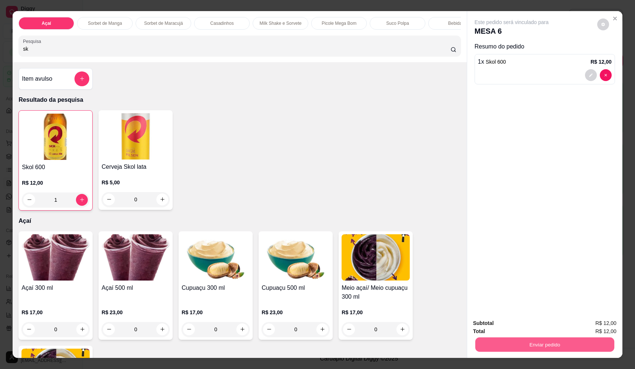
click at [558, 345] on button "Enviar pedido" at bounding box center [544, 345] width 139 height 14
click at [525, 328] on button "Não registrar e enviar pedido" at bounding box center [519, 327] width 75 height 14
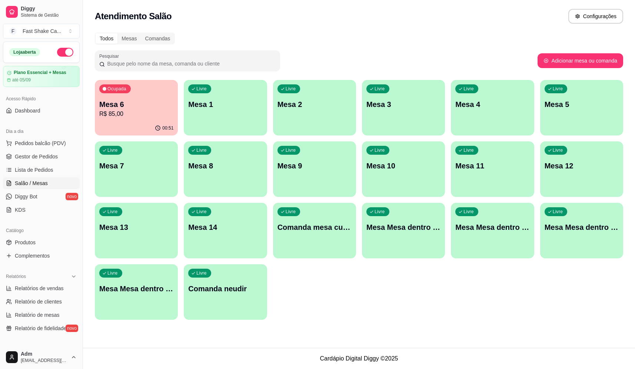
click at [372, 33] on div "Todos Mesas Comandas" at bounding box center [359, 39] width 528 height 12
click at [119, 121] on div "00:51" at bounding box center [136, 128] width 81 height 14
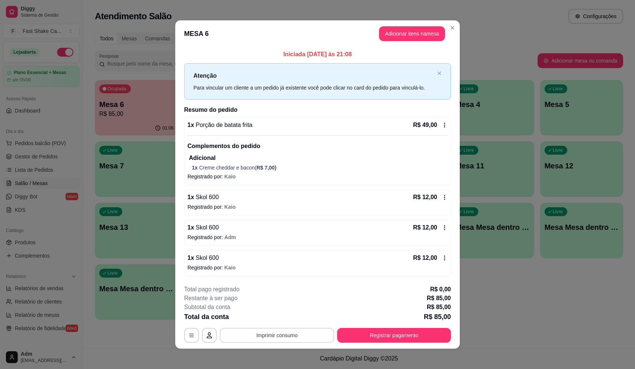
click at [283, 335] on button "Imprimir consumo" at bounding box center [277, 335] width 114 height 15
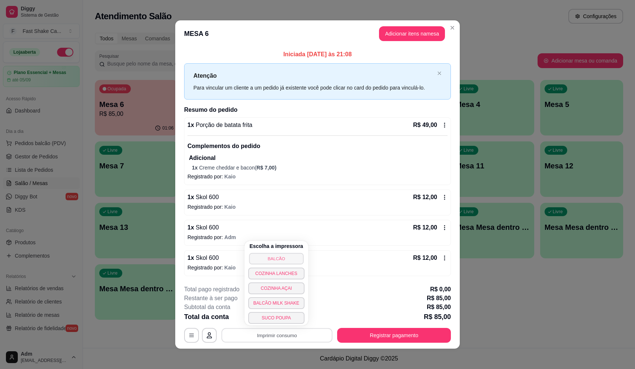
click at [283, 260] on button "BALCÃO" at bounding box center [276, 258] width 54 height 11
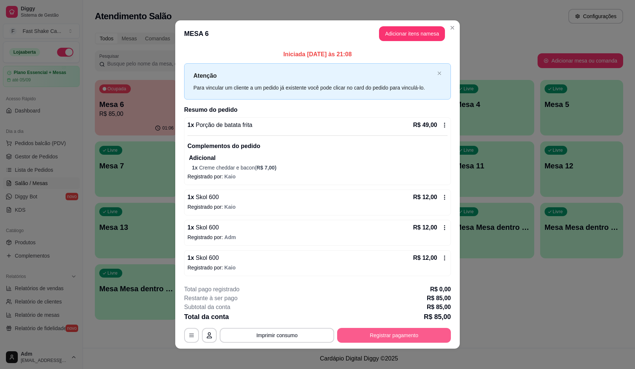
click at [390, 340] on button "Registrar pagamento" at bounding box center [394, 335] width 114 height 15
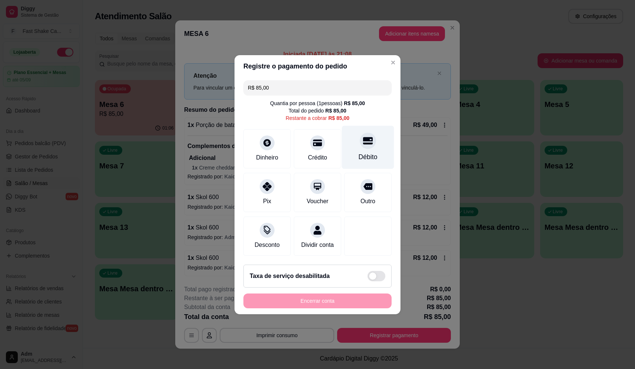
click at [366, 128] on div "Débito" at bounding box center [368, 147] width 52 height 43
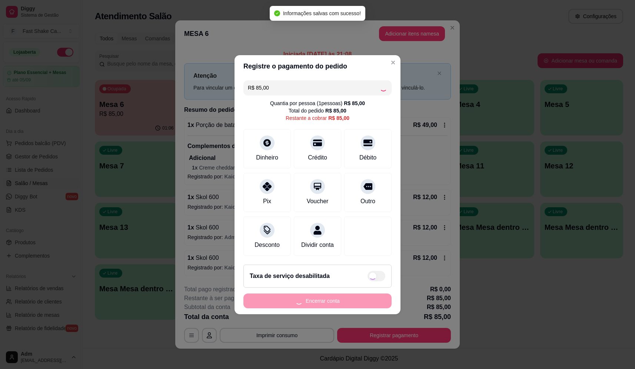
type input "R$ 0,00"
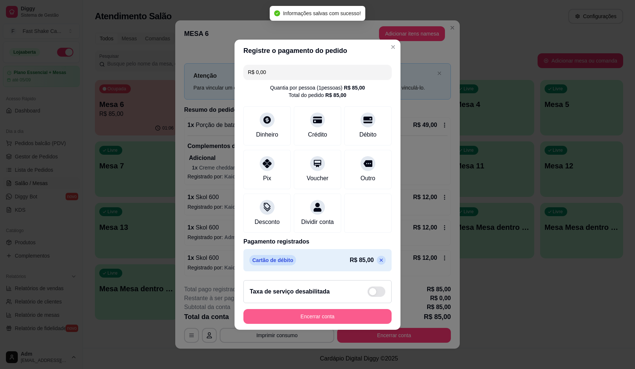
click at [357, 321] on button "Encerrar conta" at bounding box center [317, 316] width 148 height 15
